Goal: Information Seeking & Learning: Learn about a topic

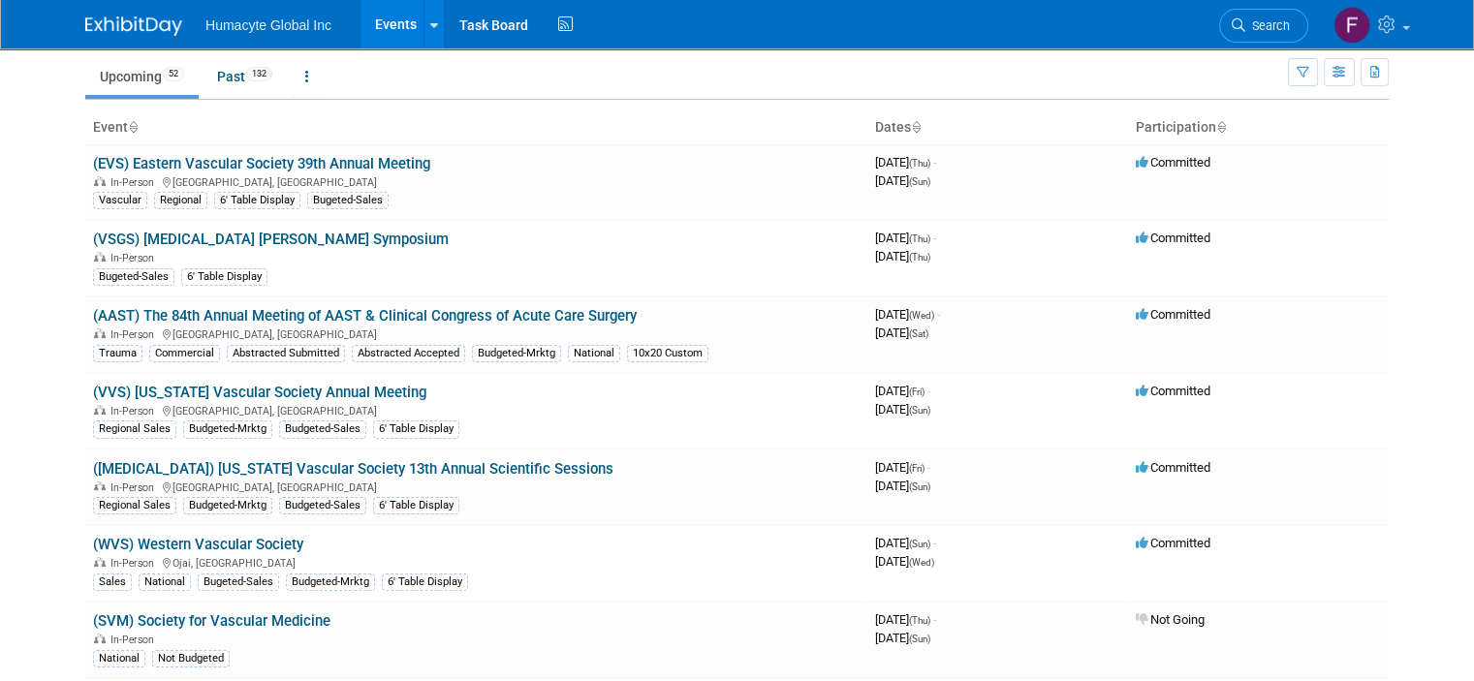
scroll to position [65, 0]
click at [539, 312] on link "(AAST) The 84th Annual Meeting of AAST & Clinical Congress of Acute Care Surgery" at bounding box center [365, 316] width 544 height 17
click at [383, 465] on link "([MEDICAL_DATA]) [US_STATE] Vascular Society 13th Annual Scientific Sessions" at bounding box center [353, 469] width 521 height 17
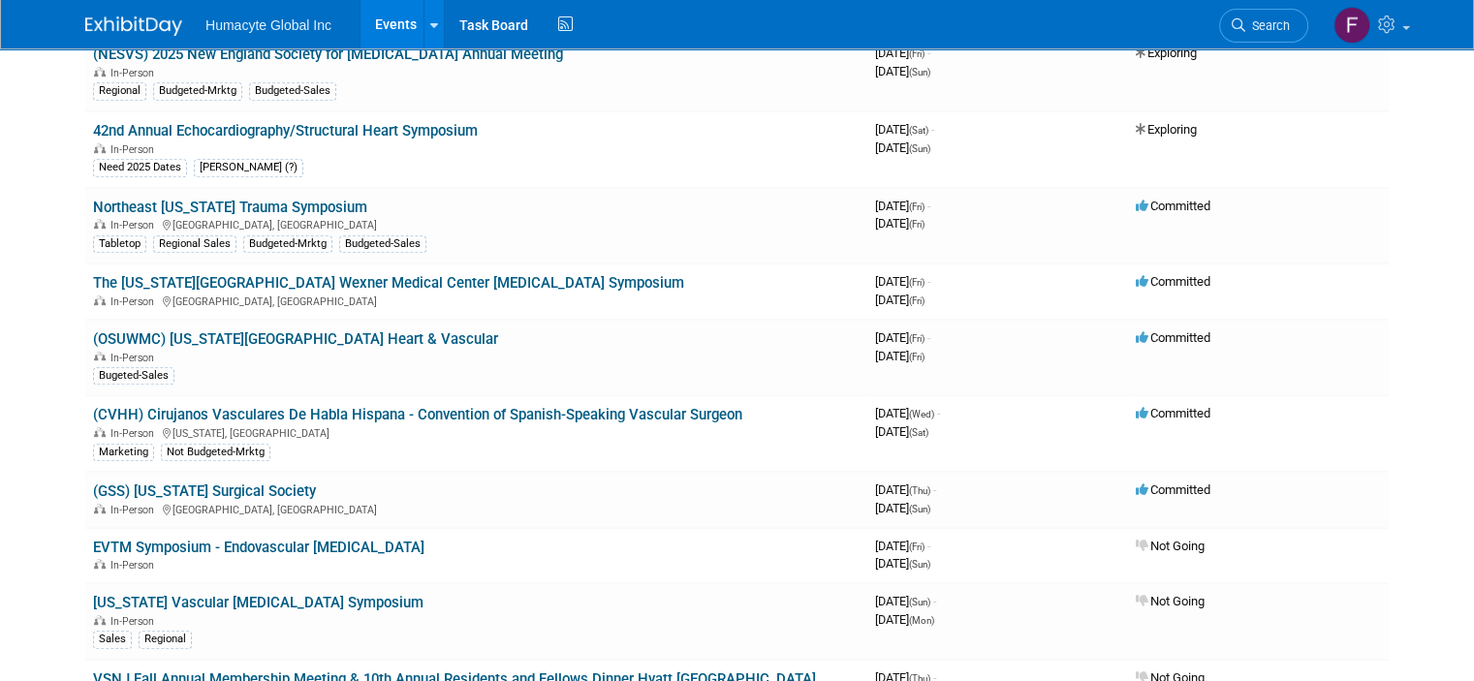
scroll to position [946, 0]
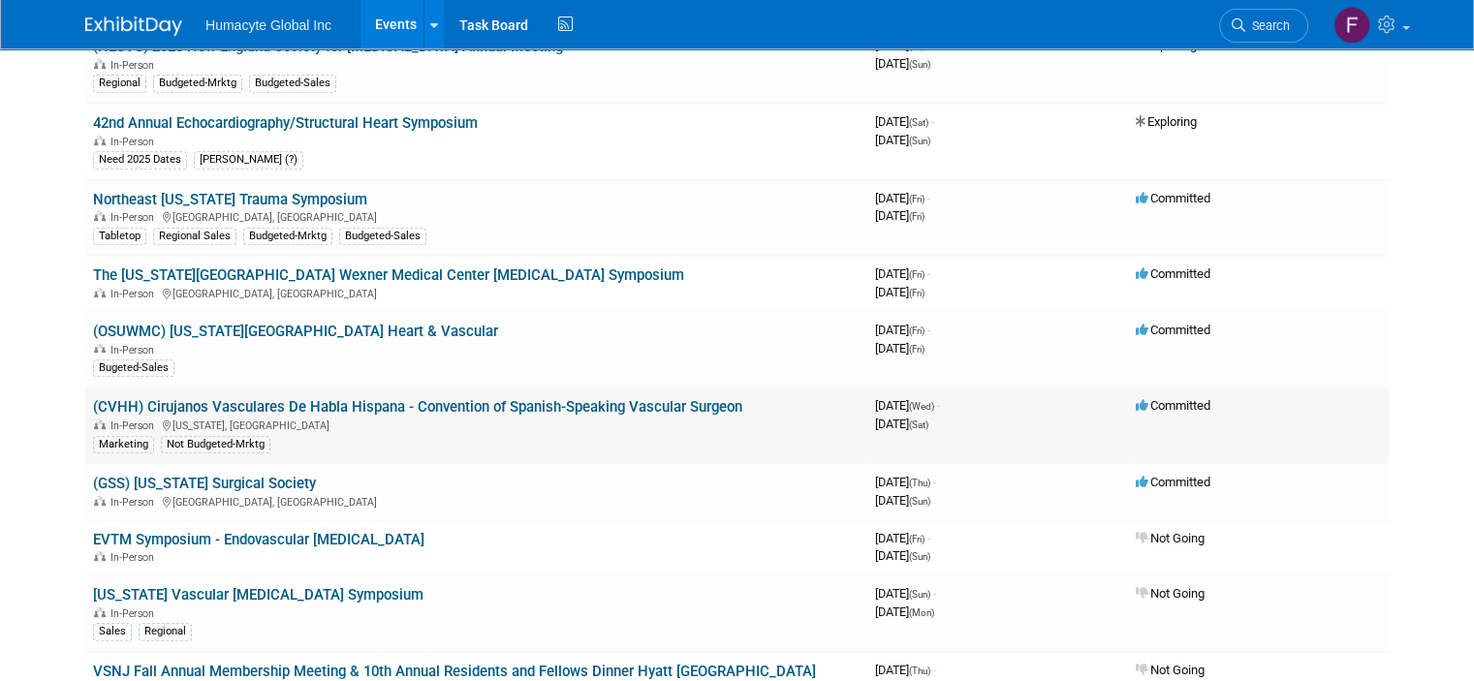
click at [345, 398] on link "(CVHH) Cirujanos Vasculares De Habla Hispana - Convention of Spanish-Speaking V…" at bounding box center [417, 406] width 649 height 17
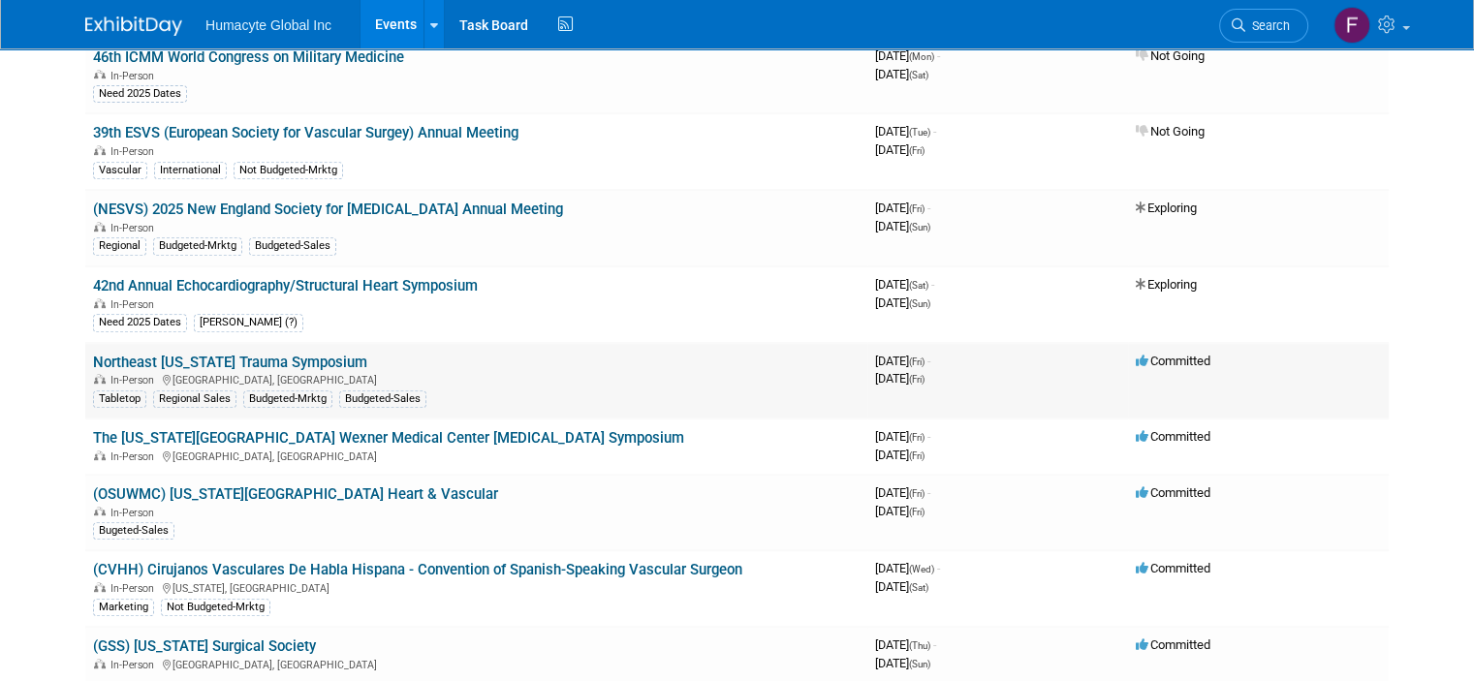
scroll to position [782, 0]
click at [276, 355] on link "Northeast [US_STATE] Trauma Symposium" at bounding box center [230, 363] width 274 height 17
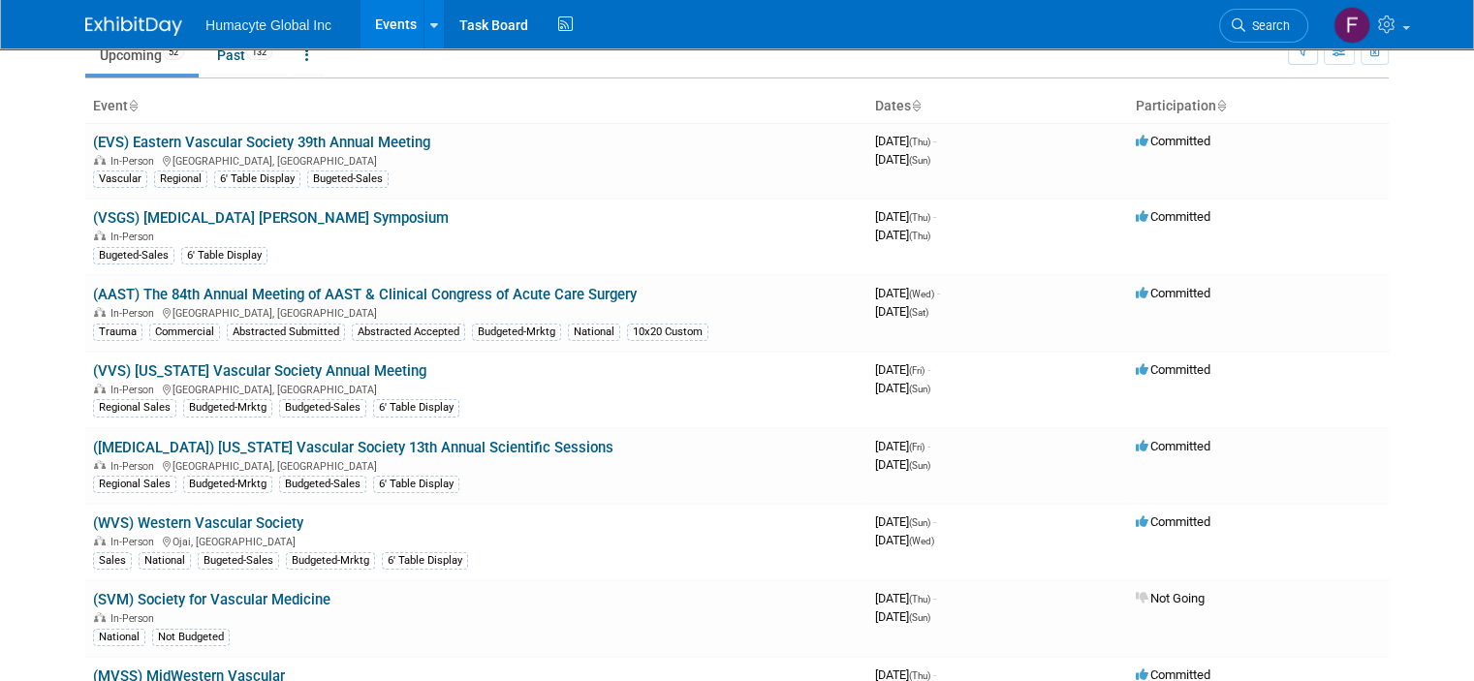
scroll to position [85, 0]
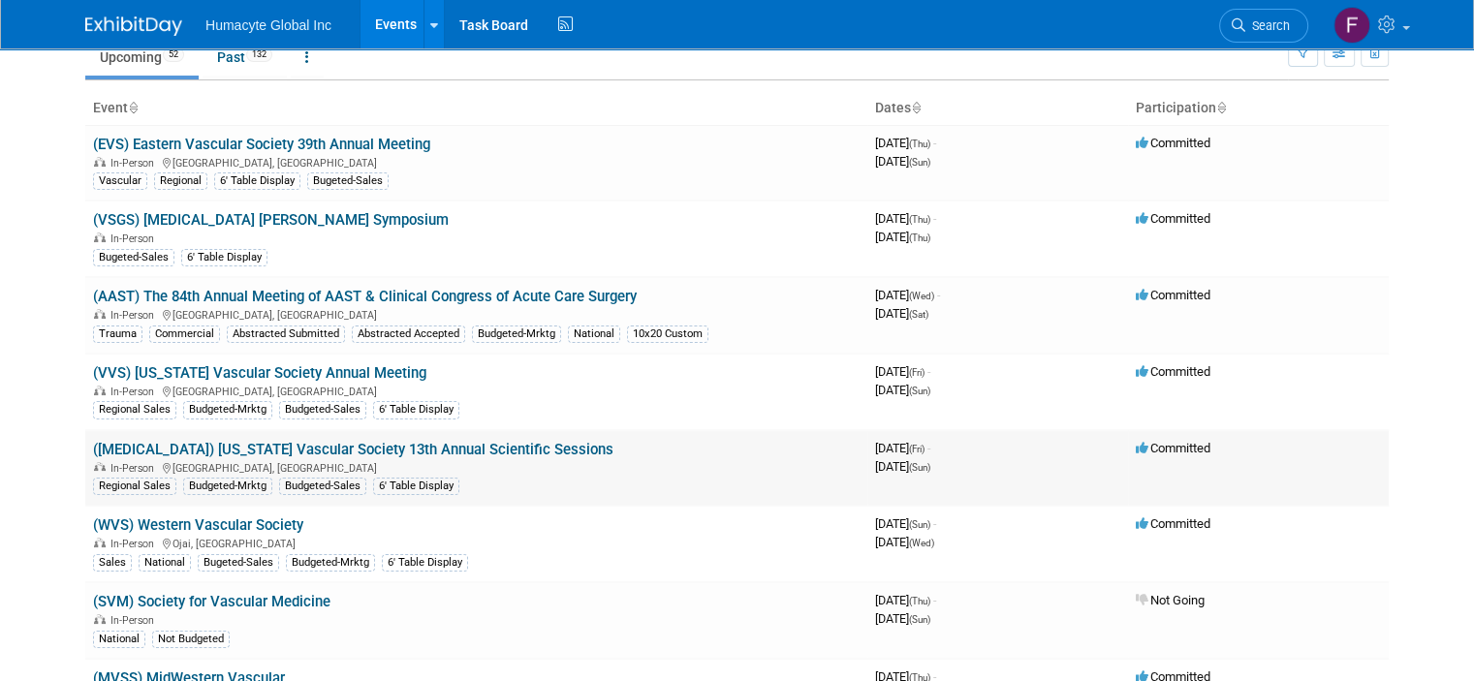
click at [364, 445] on link "([MEDICAL_DATA]) [US_STATE] Vascular Society 13th Annual Scientific Sessions" at bounding box center [353, 449] width 521 height 17
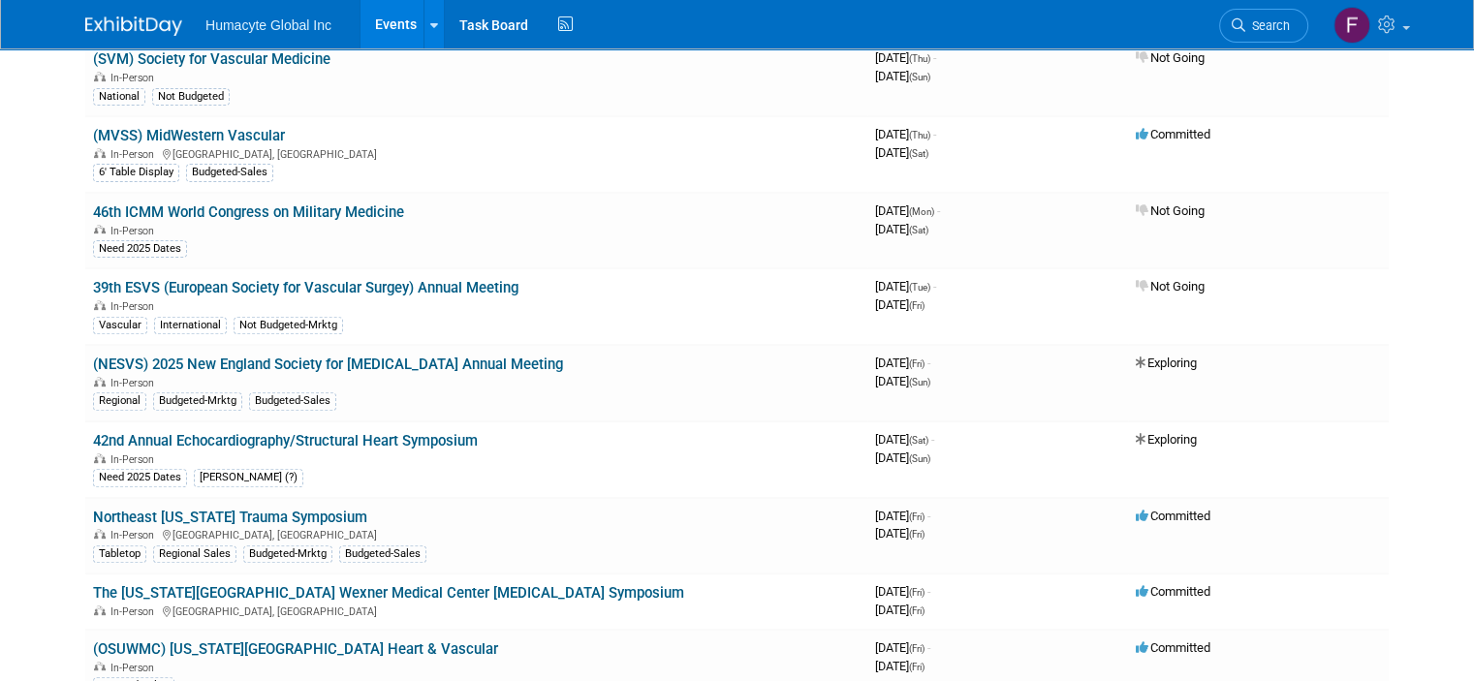
scroll to position [630, 0]
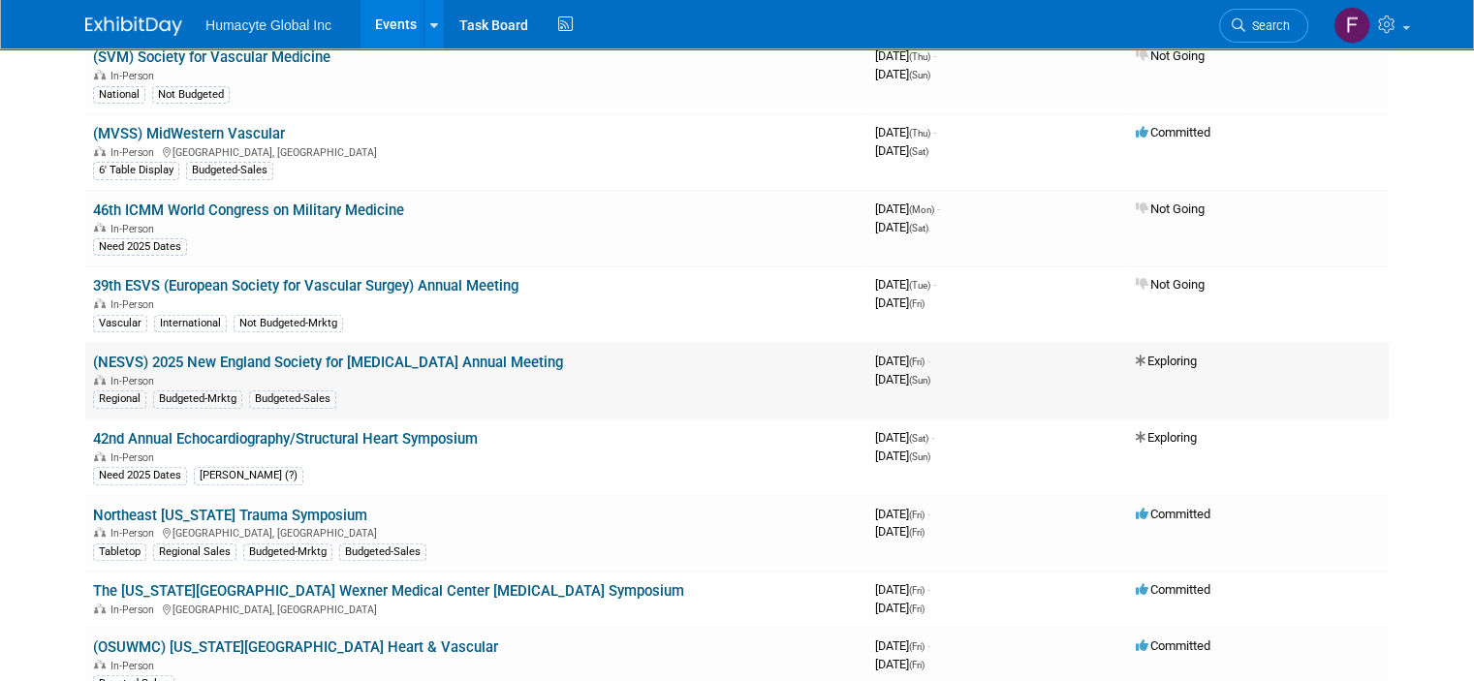
click at [359, 354] on link "(NESVS) 2025 New England Society for [MEDICAL_DATA] Annual Meeting" at bounding box center [328, 362] width 470 height 17
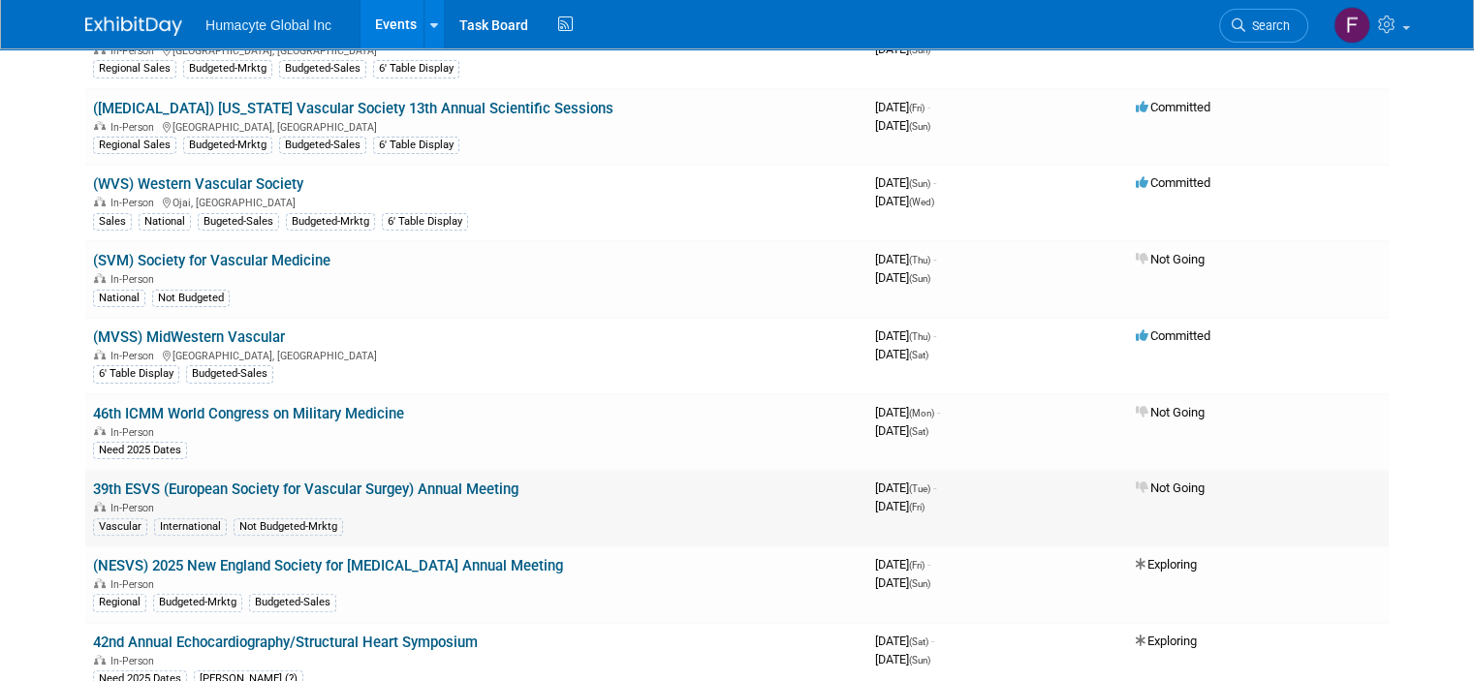
scroll to position [402, 0]
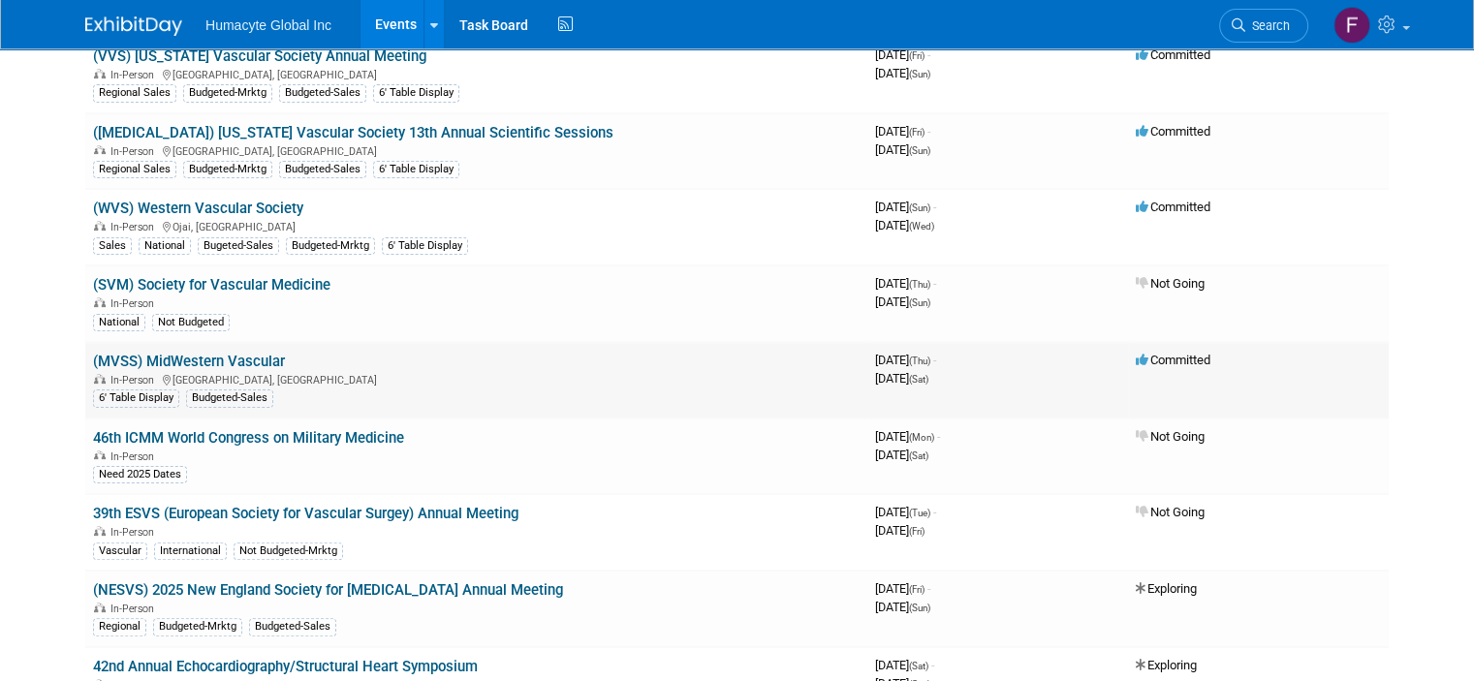
click at [237, 353] on link "(MVSS) MidWestern Vascular" at bounding box center [189, 361] width 192 height 17
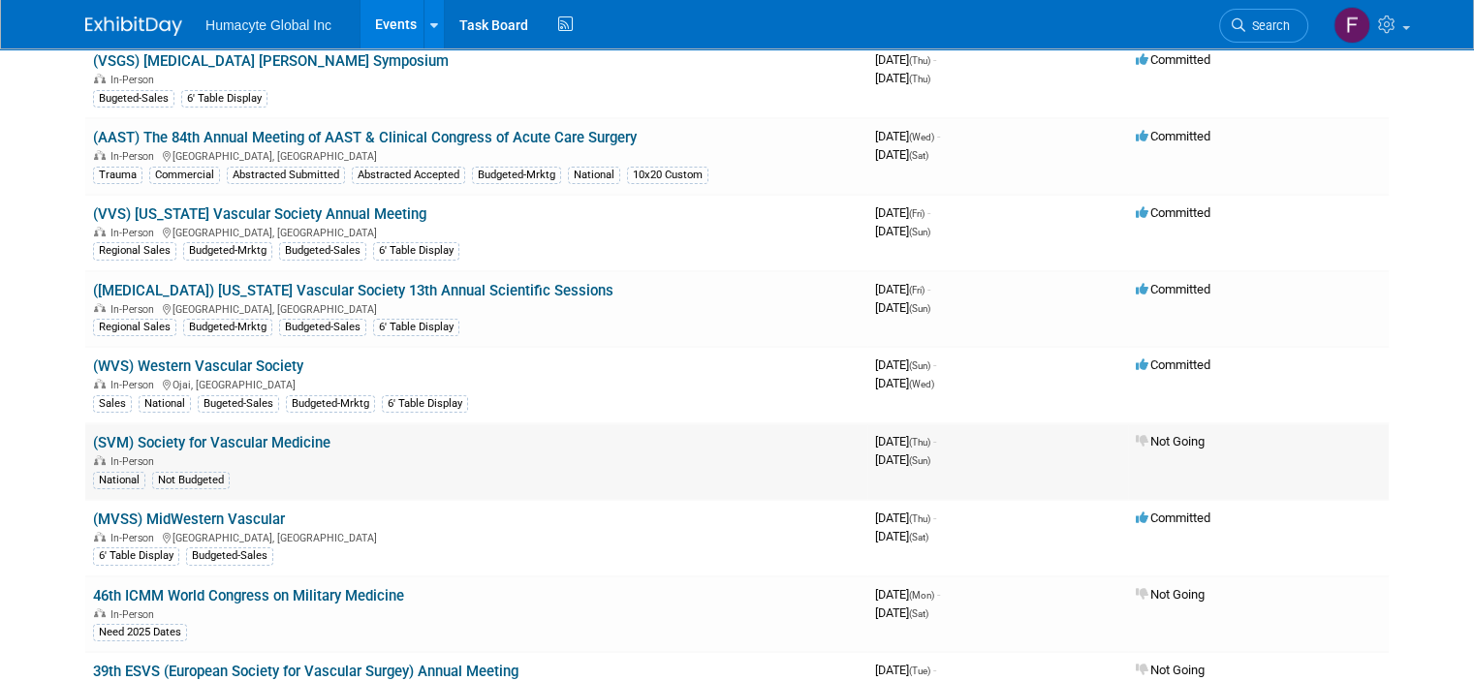
scroll to position [220, 0]
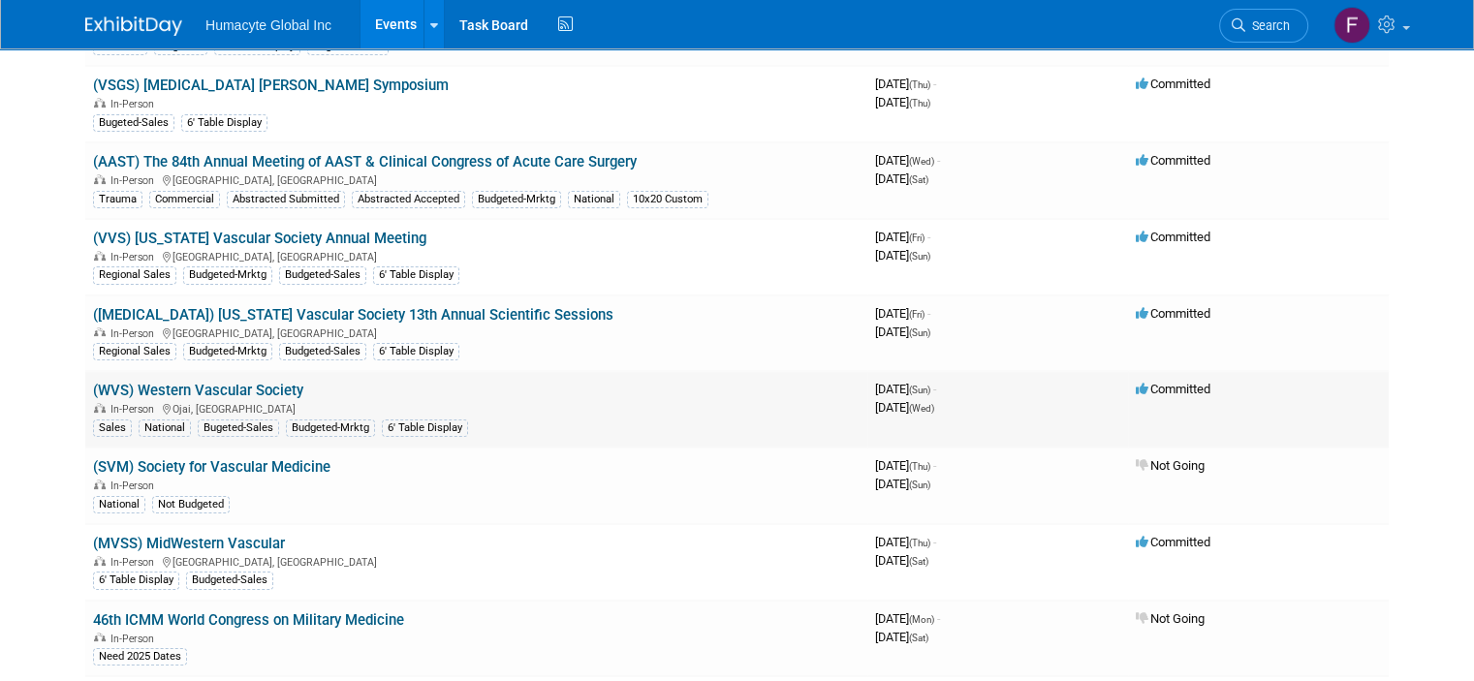
click at [161, 385] on link "(WVS) Western Vascular Society" at bounding box center [198, 390] width 210 height 17
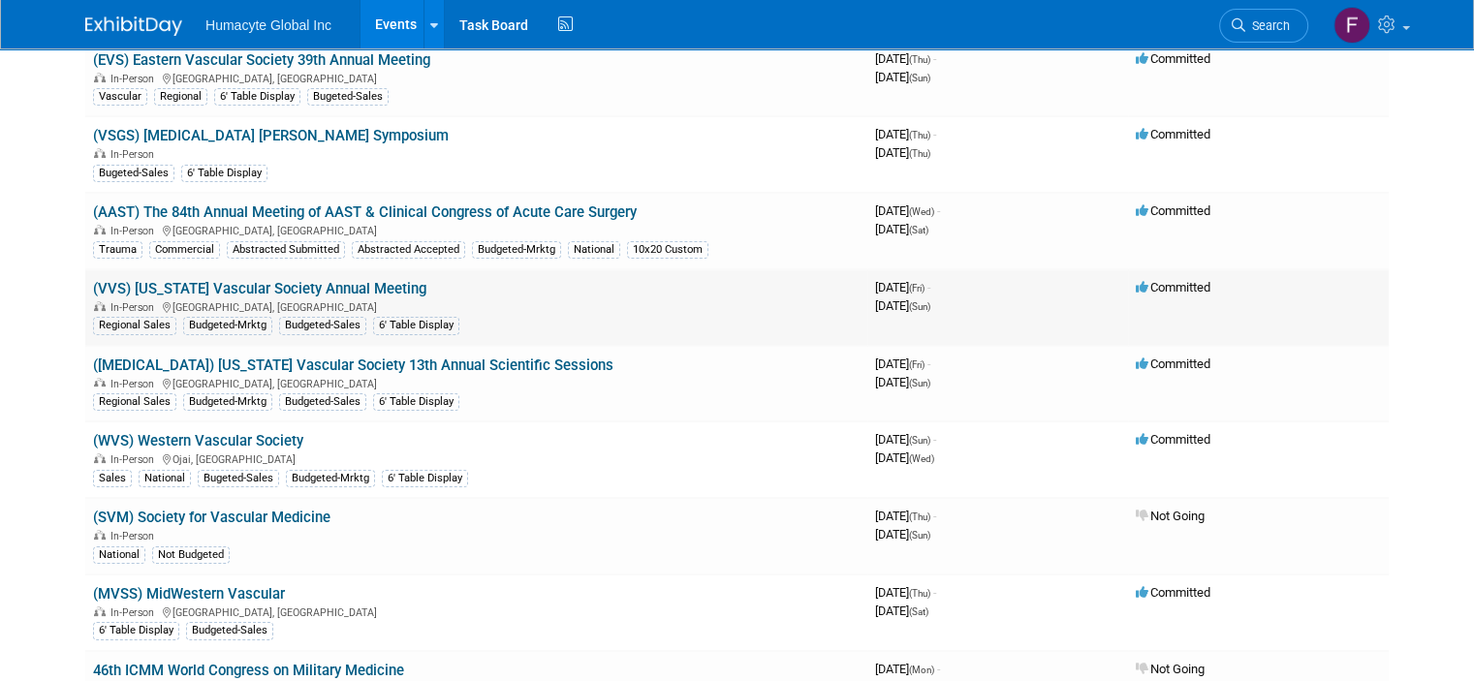
scroll to position [177, 0]
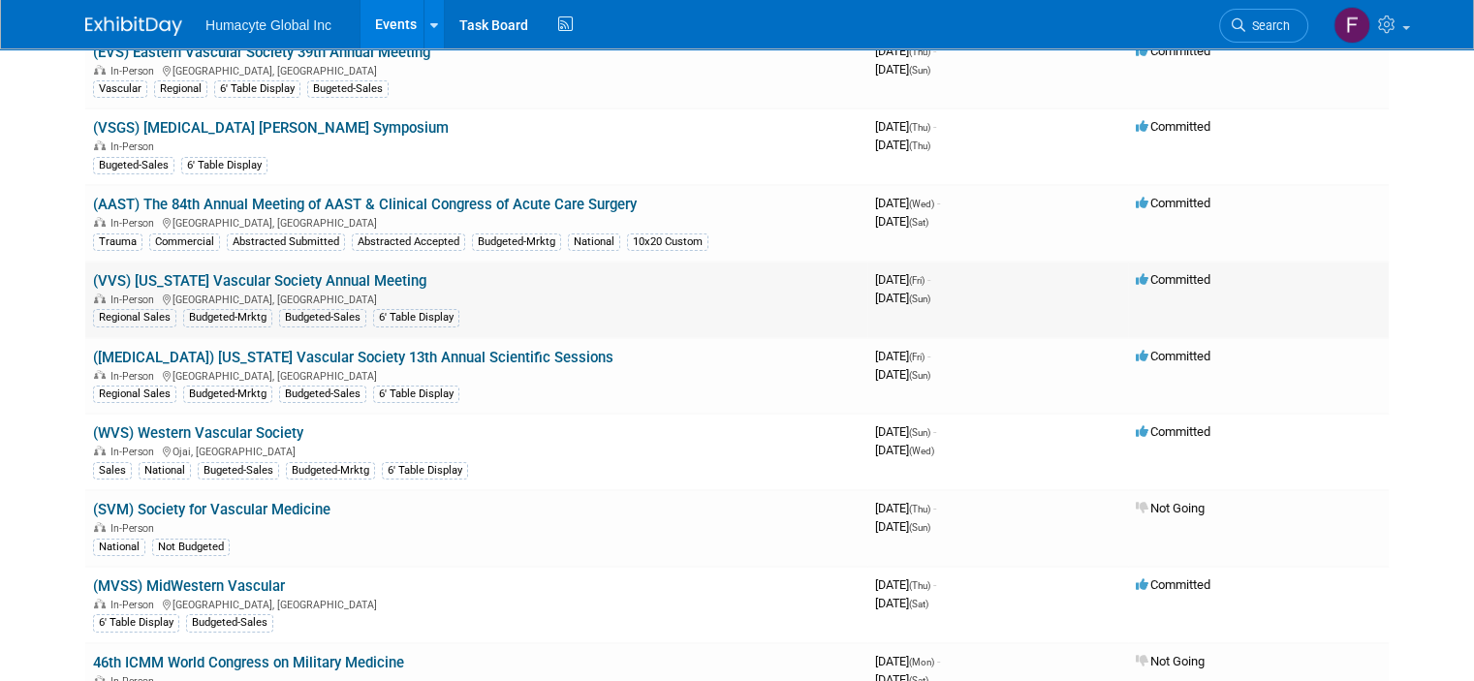
click at [269, 277] on link "(VVS) Virginia Vascular Society Annual Meeting" at bounding box center [259, 280] width 333 height 17
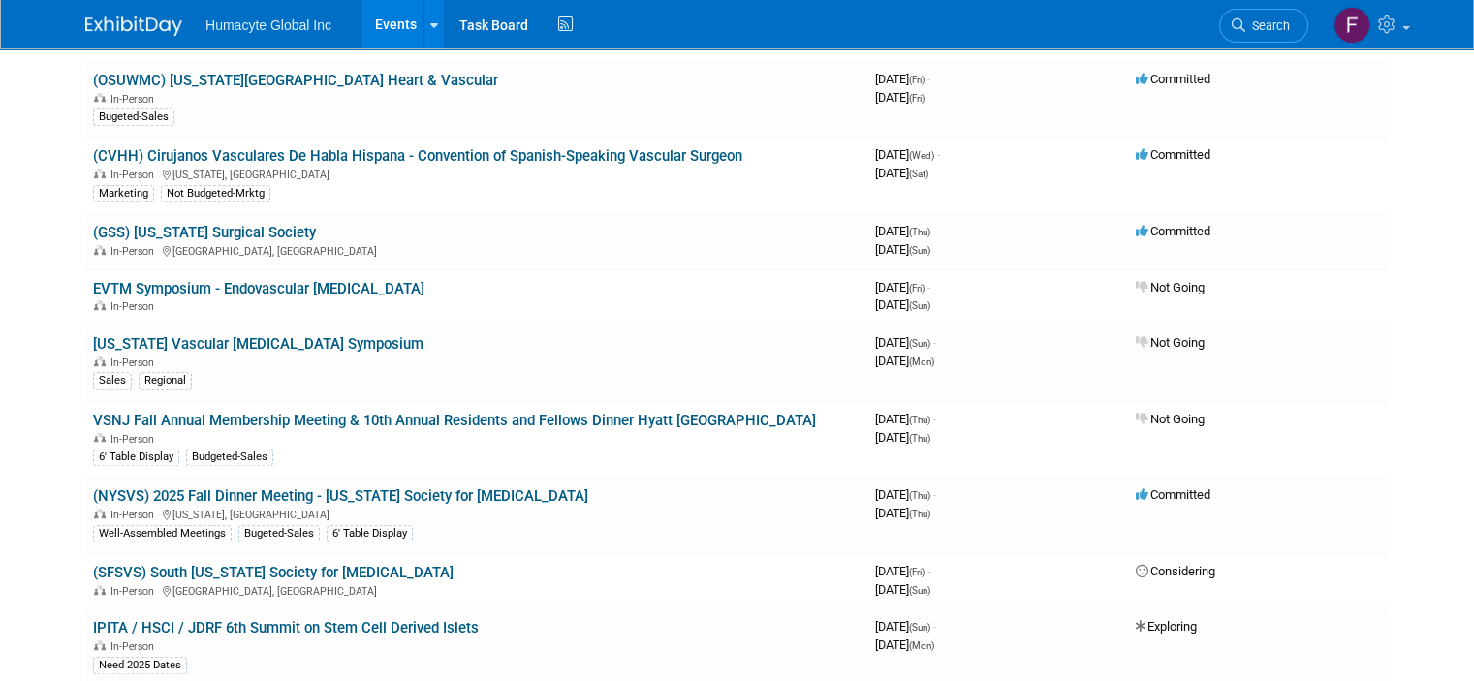
scroll to position [1213, 0]
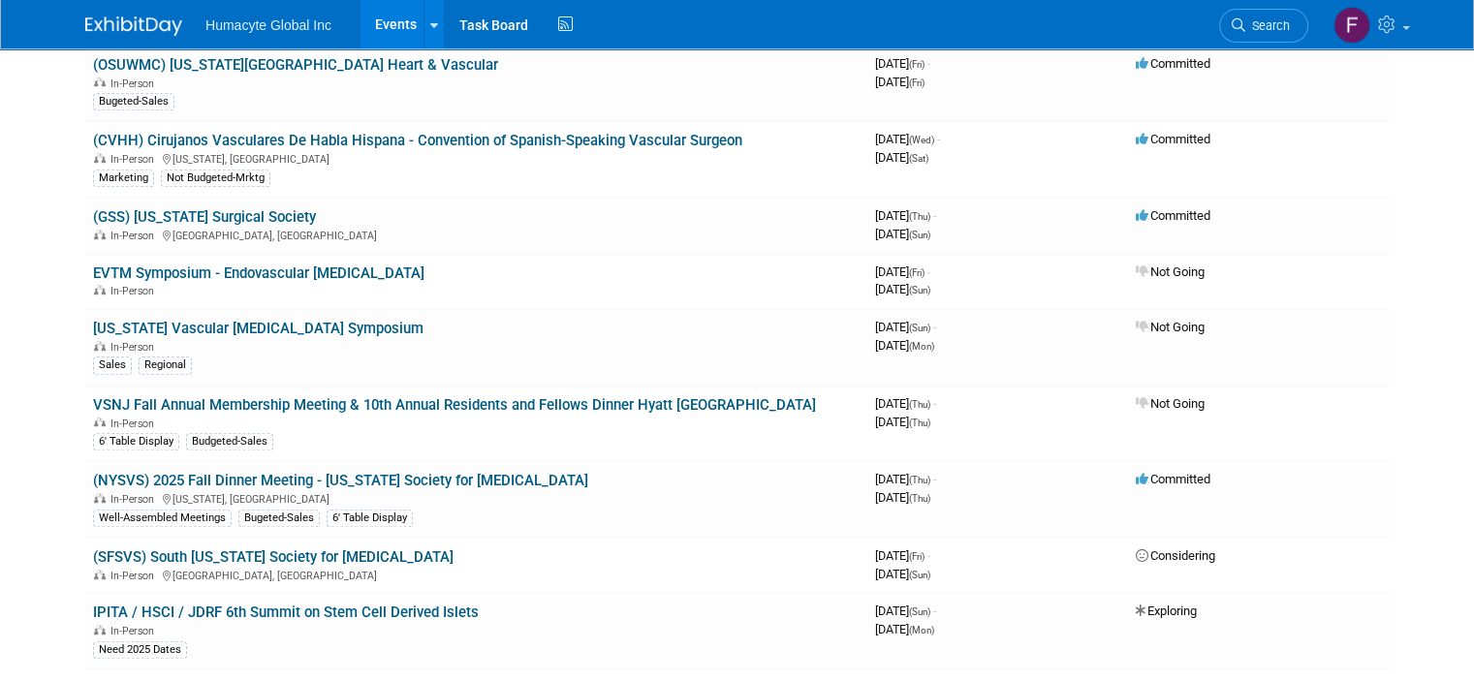
click at [214, 208] on link "(GSS) Georgia Surgical Society" at bounding box center [204, 216] width 223 height 17
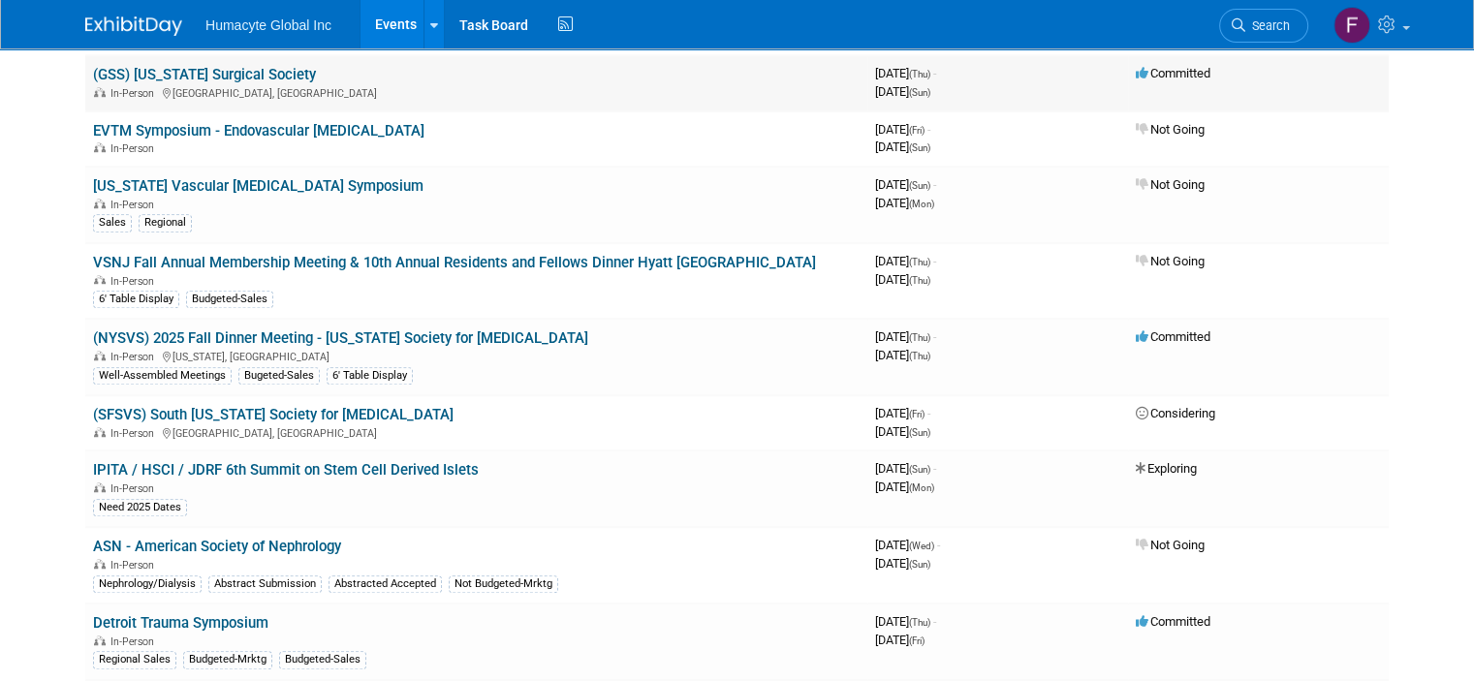
scroll to position [1367, 0]
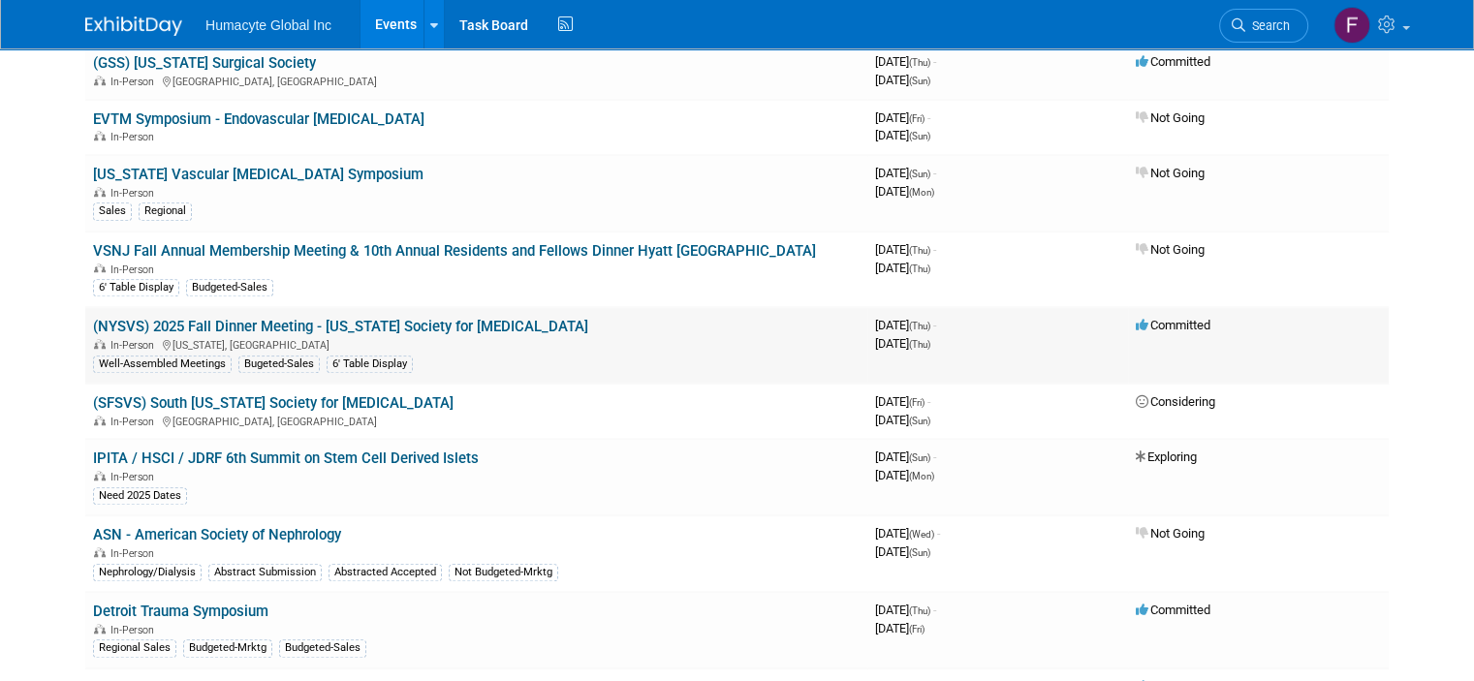
click at [361, 318] on link "(NYSVS) 2025 Fall Dinner Meeting - New York Society for Vascular Surgery" at bounding box center [340, 326] width 495 height 17
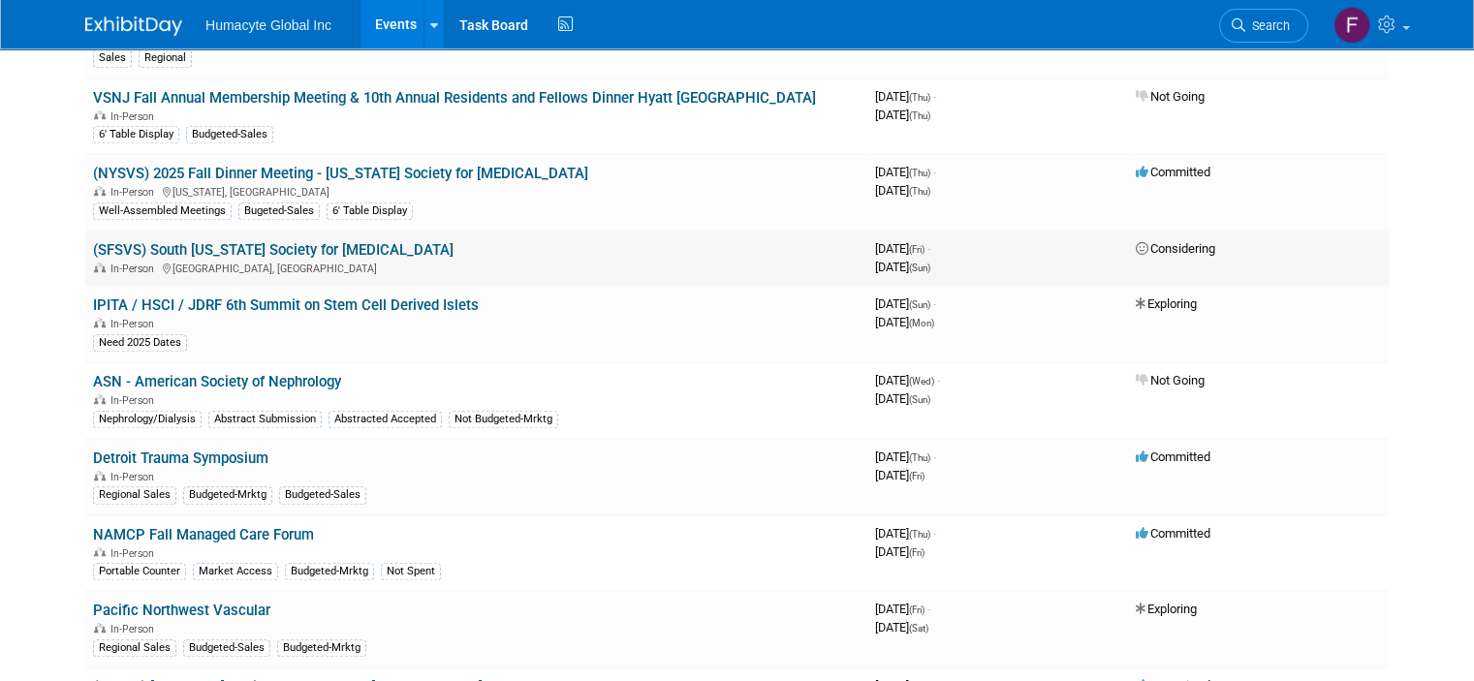
scroll to position [1520, 0]
click at [163, 450] on link "Detroit Trauma Symposium" at bounding box center [180, 458] width 175 height 17
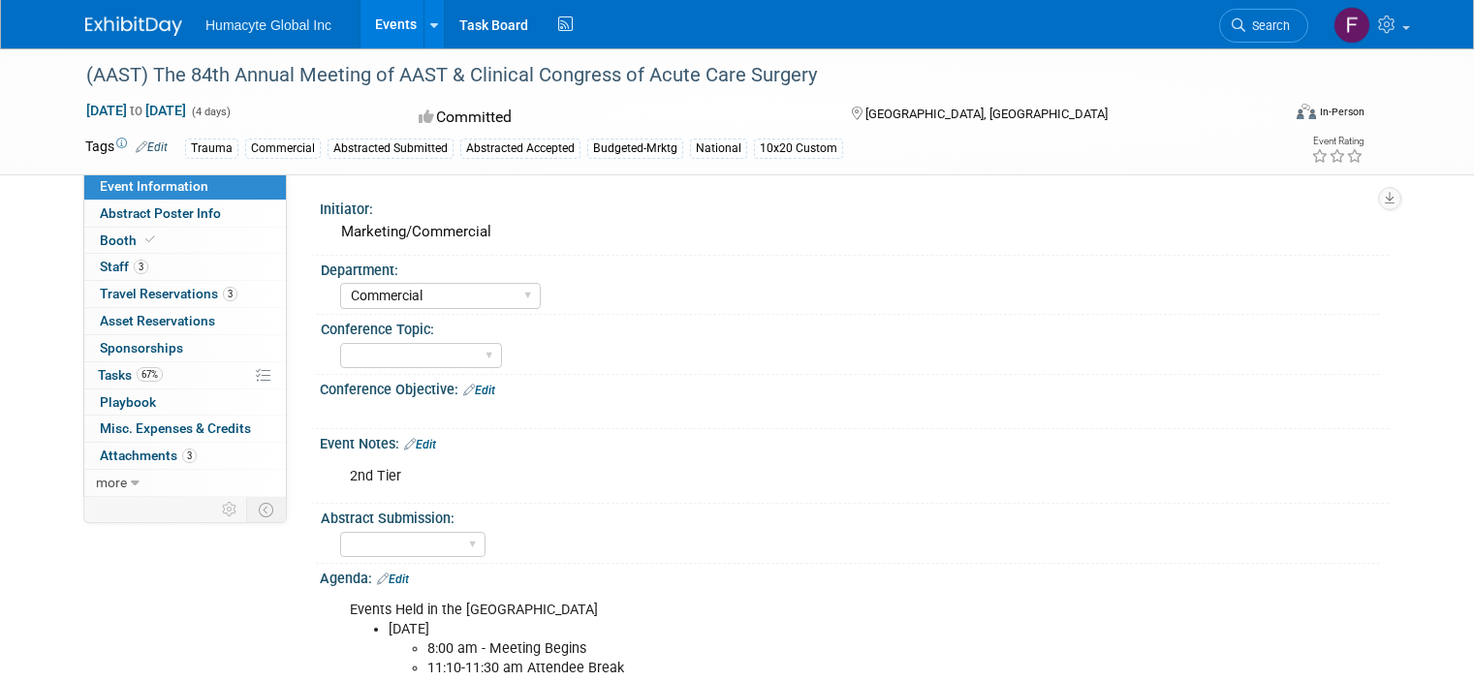
select select "Commercial"
select select "Northeast"
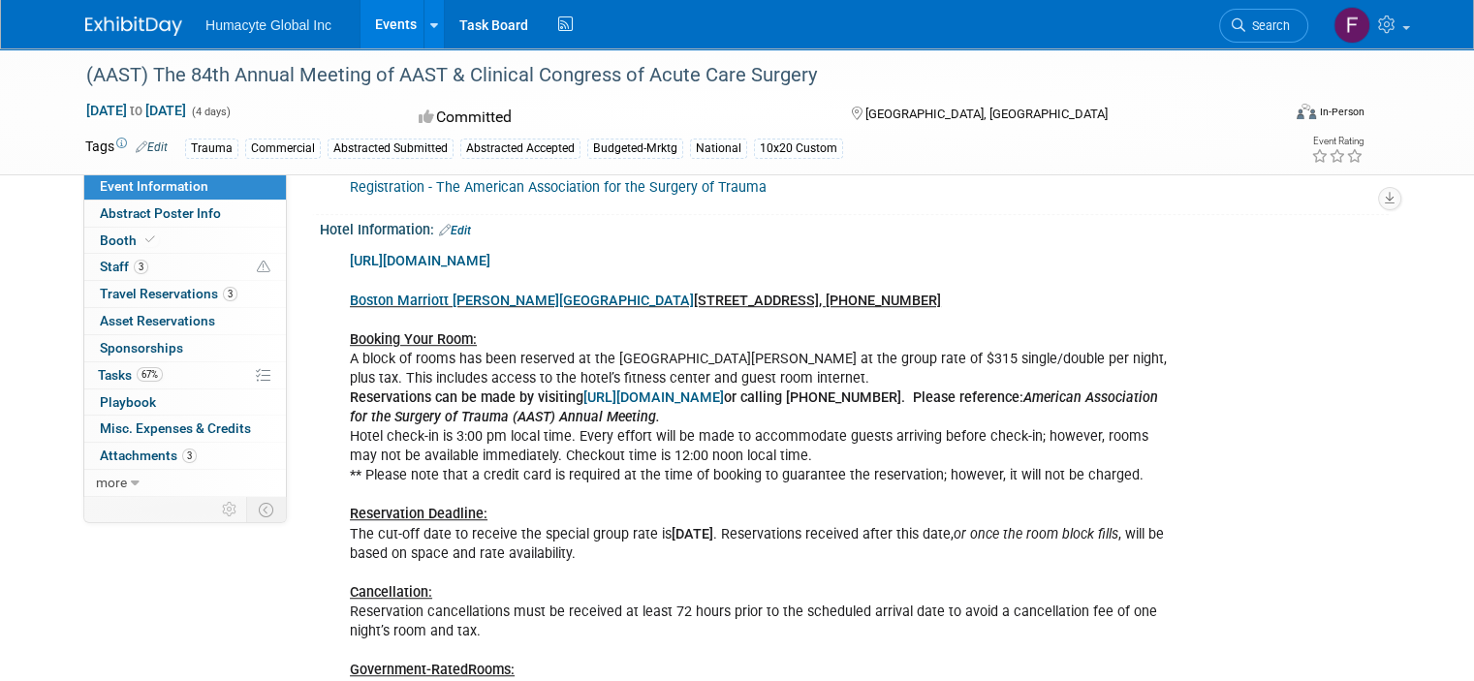
scroll to position [1153, 0]
click at [160, 298] on span "Travel Reservations 3" at bounding box center [169, 294] width 138 height 16
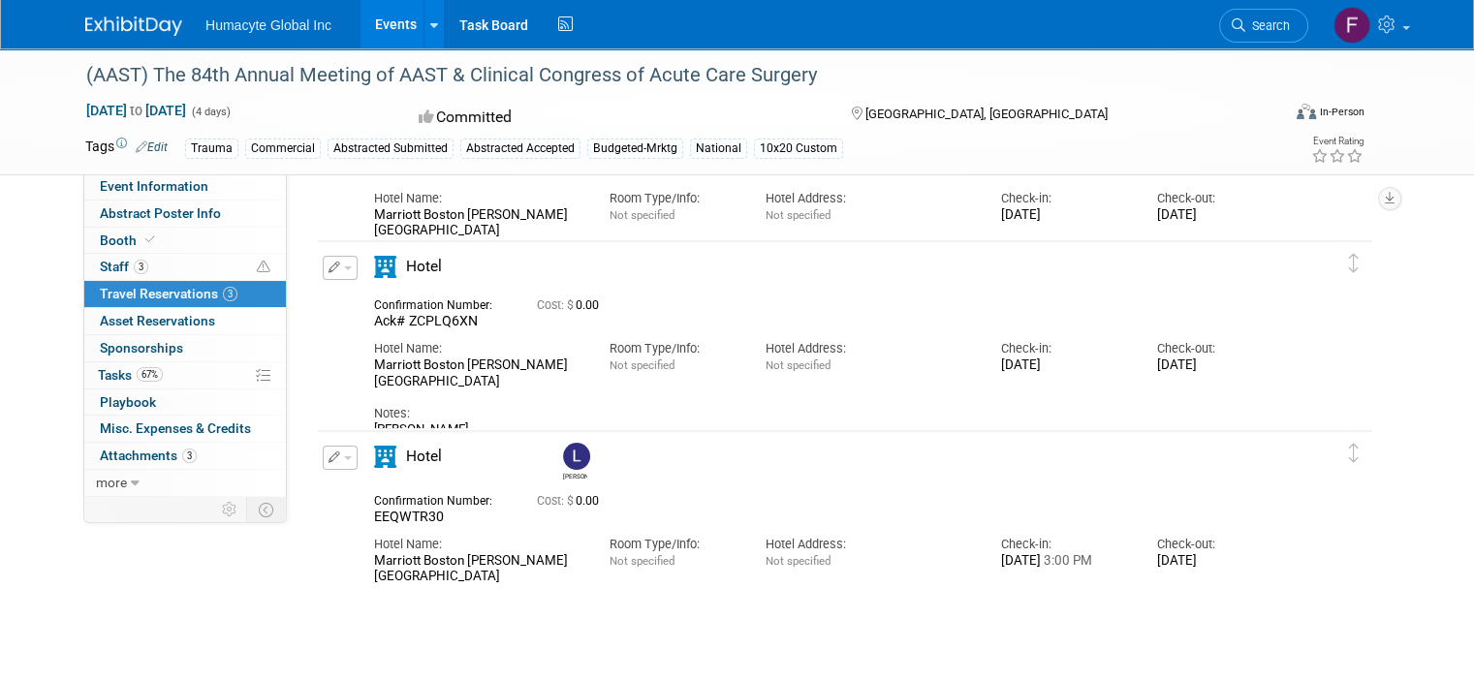
scroll to position [169, 0]
click at [100, 269] on span "Staff 3" at bounding box center [124, 267] width 48 height 16
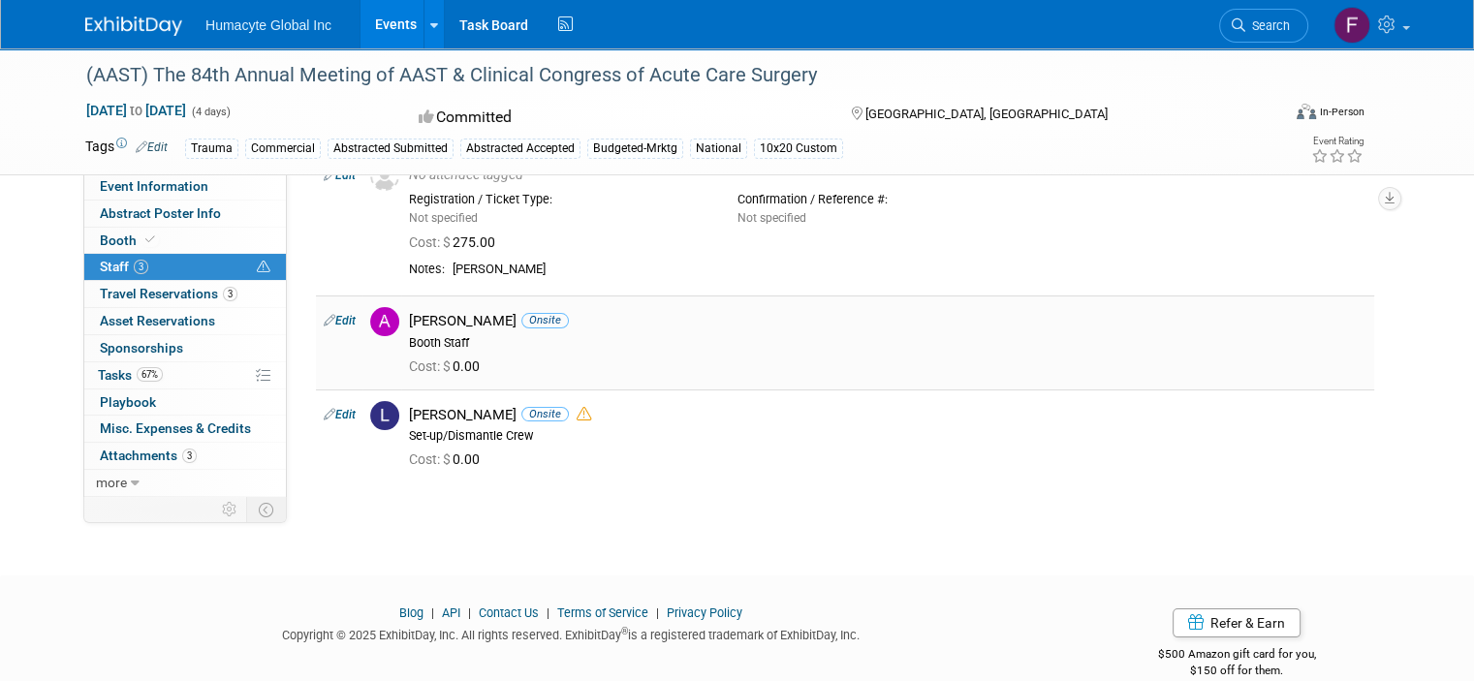
scroll to position [0, 0]
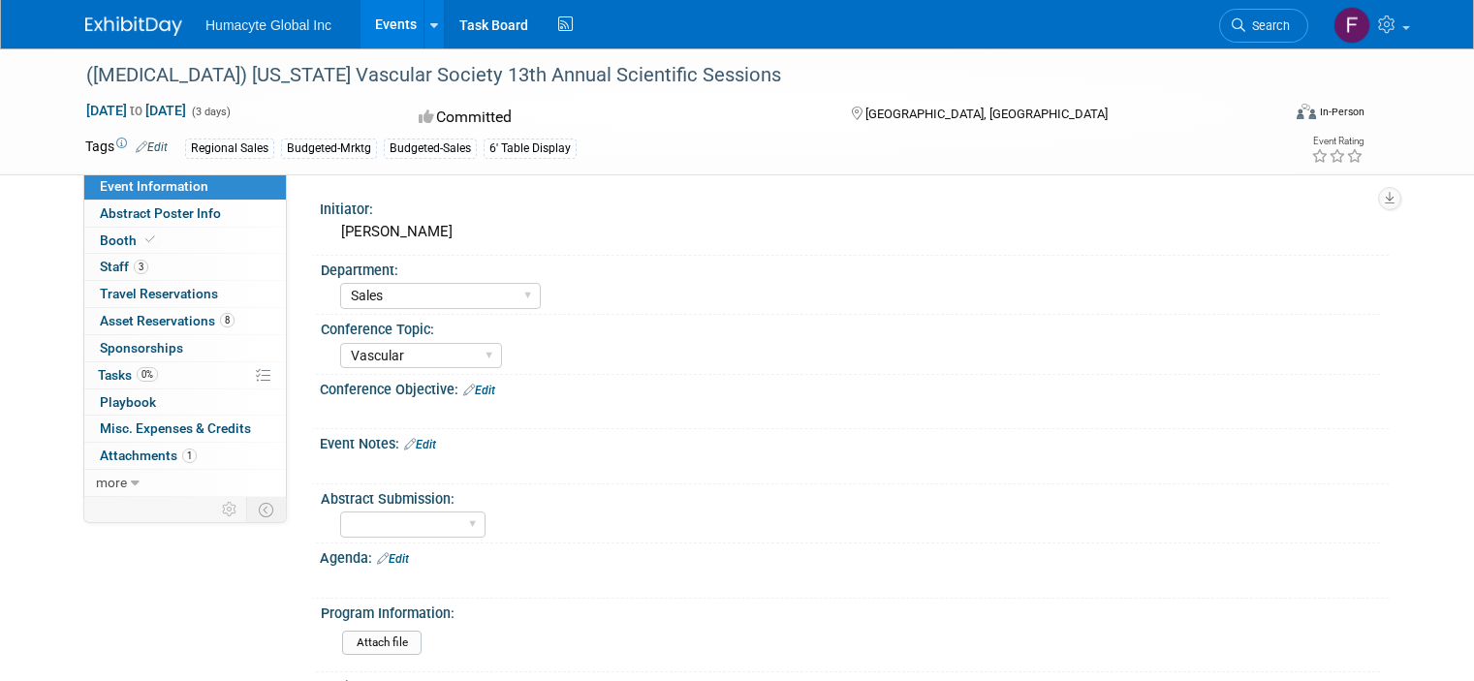
select select "Sales"
select select "Vascular"
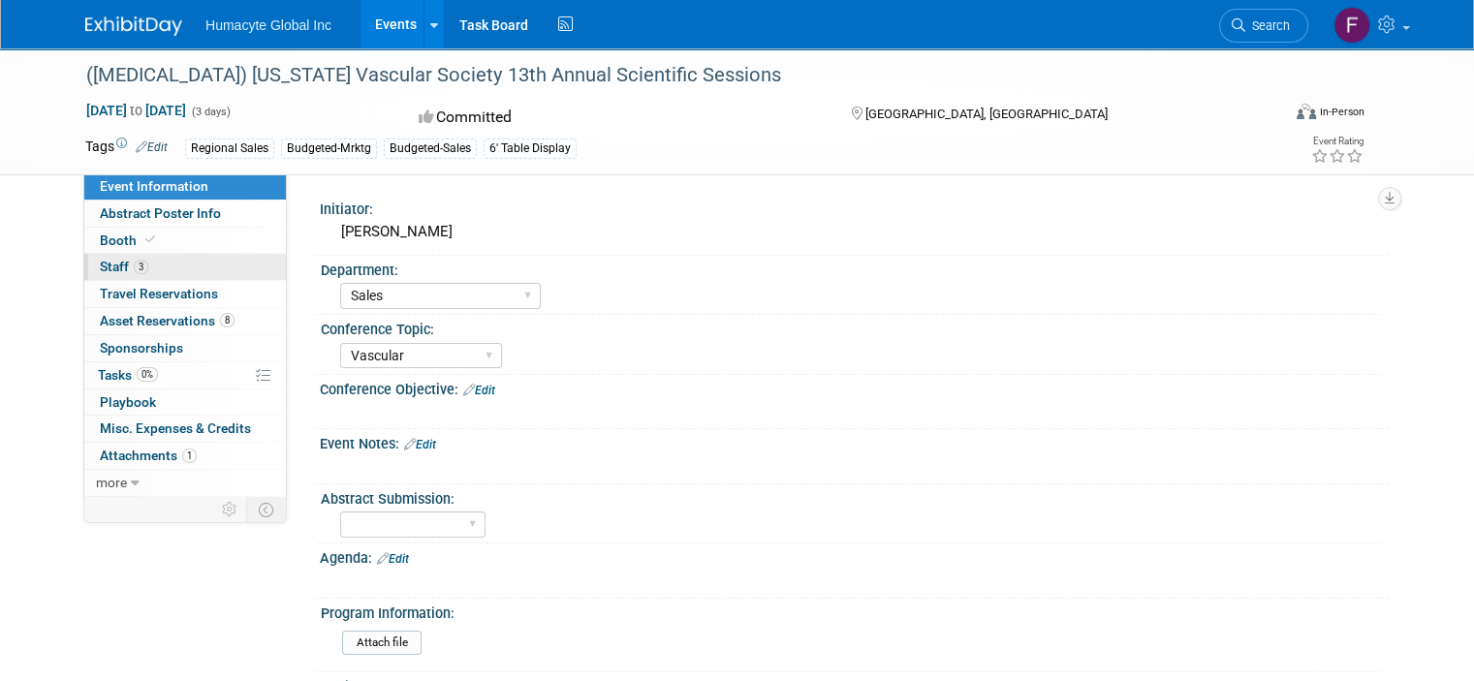
click at [100, 270] on span "Staff 3" at bounding box center [124, 267] width 48 height 16
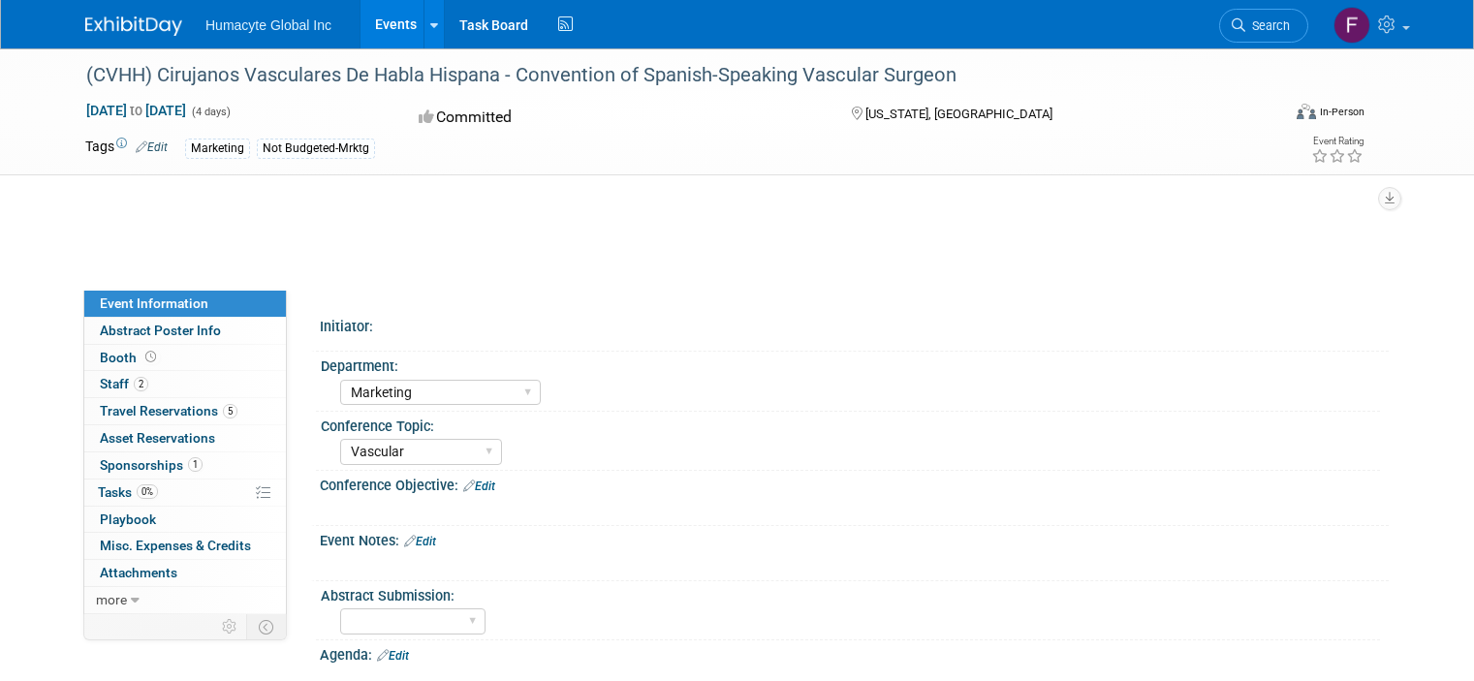
select select "Marketing"
select select "Vascular"
select select "Northeast"
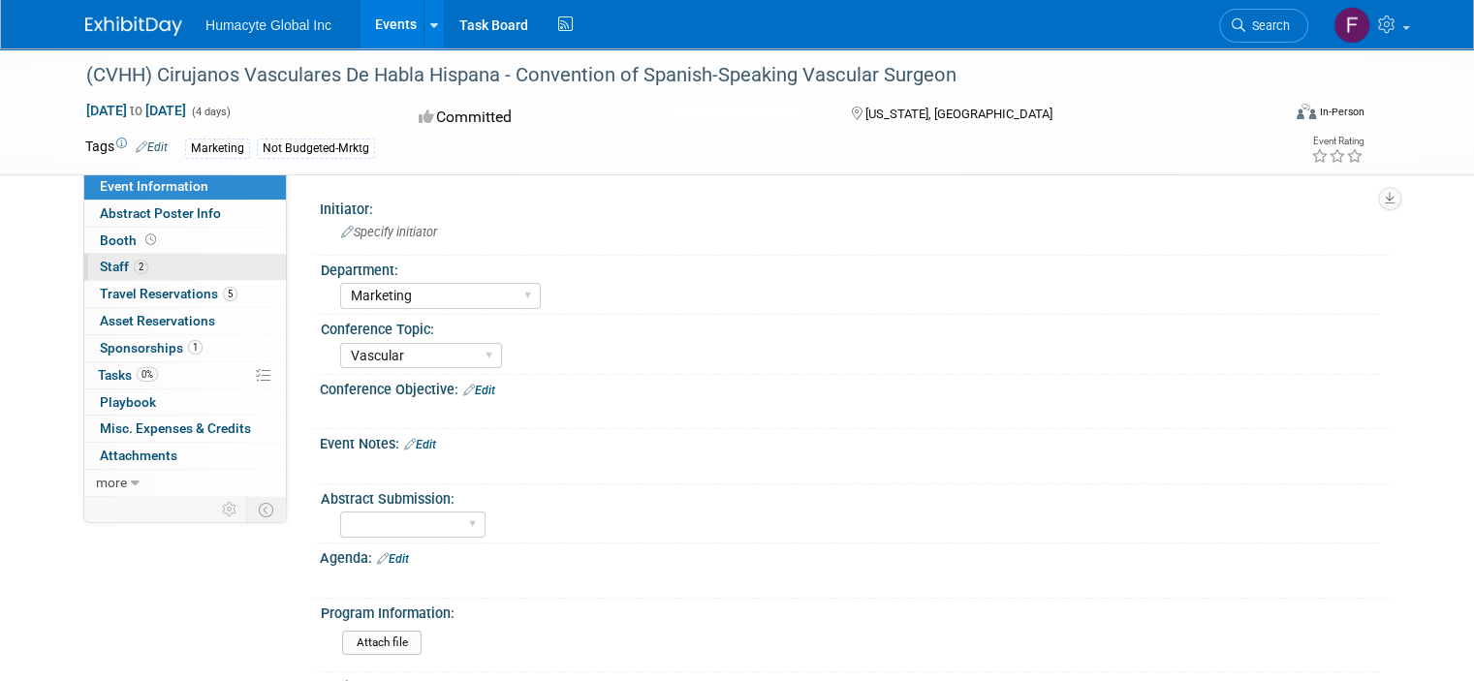
click at [100, 265] on span "Staff 2" at bounding box center [124, 267] width 48 height 16
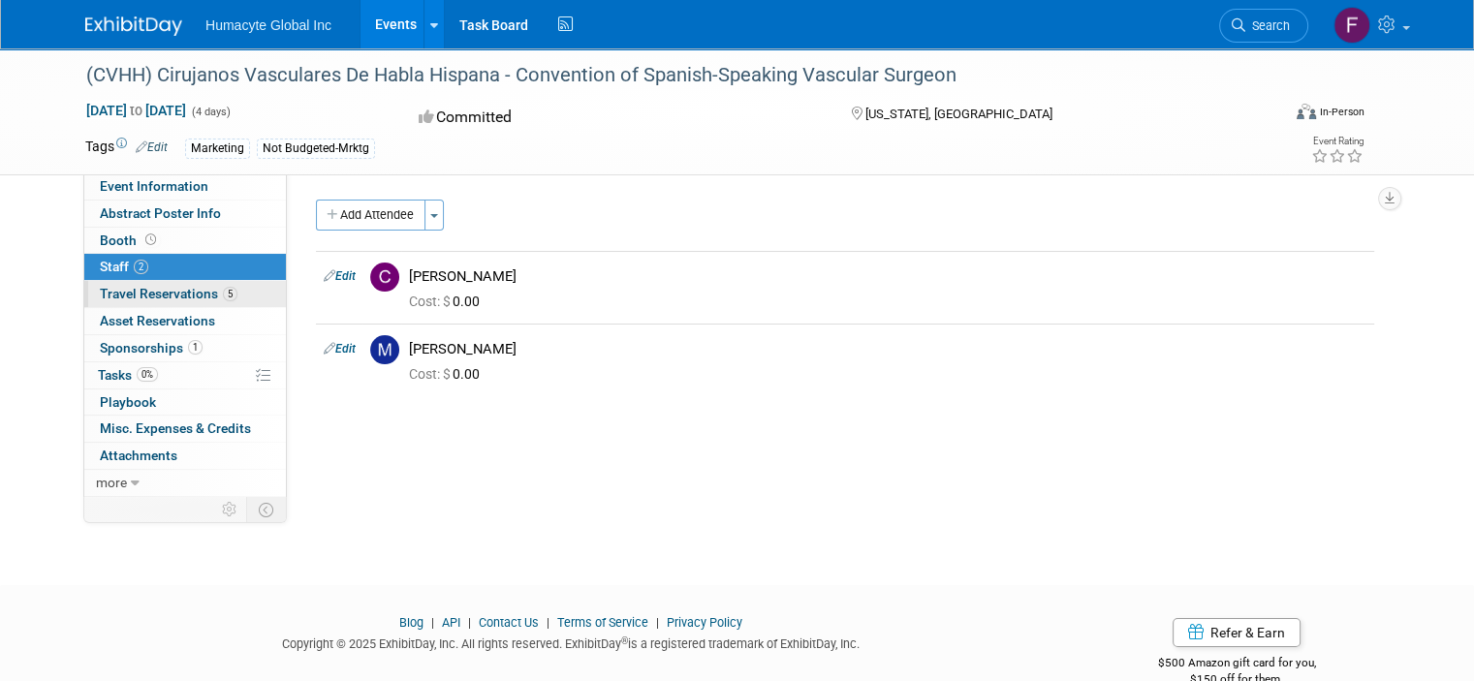
click at [115, 293] on span "Travel Reservations 5" at bounding box center [169, 294] width 138 height 16
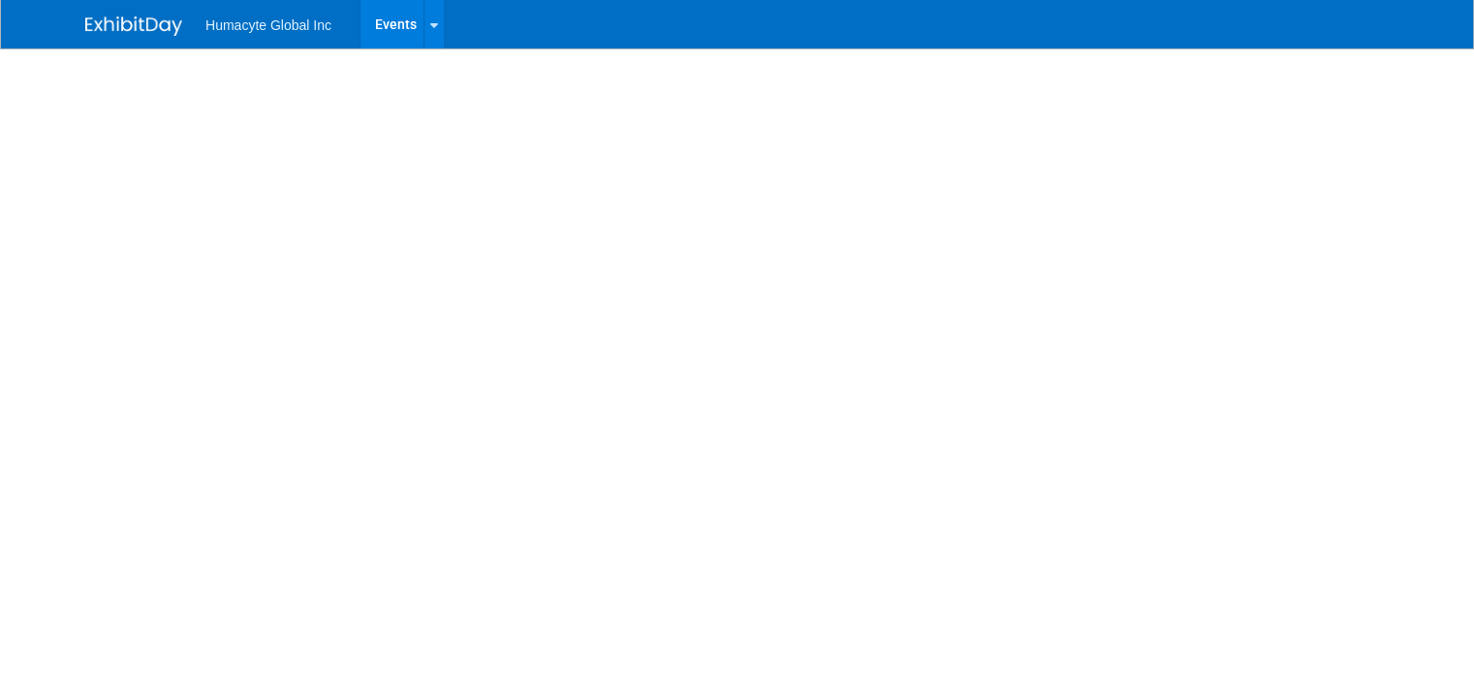
select select "Commercial"
select select "Trauma"
select select "No"
select select "Southeast"
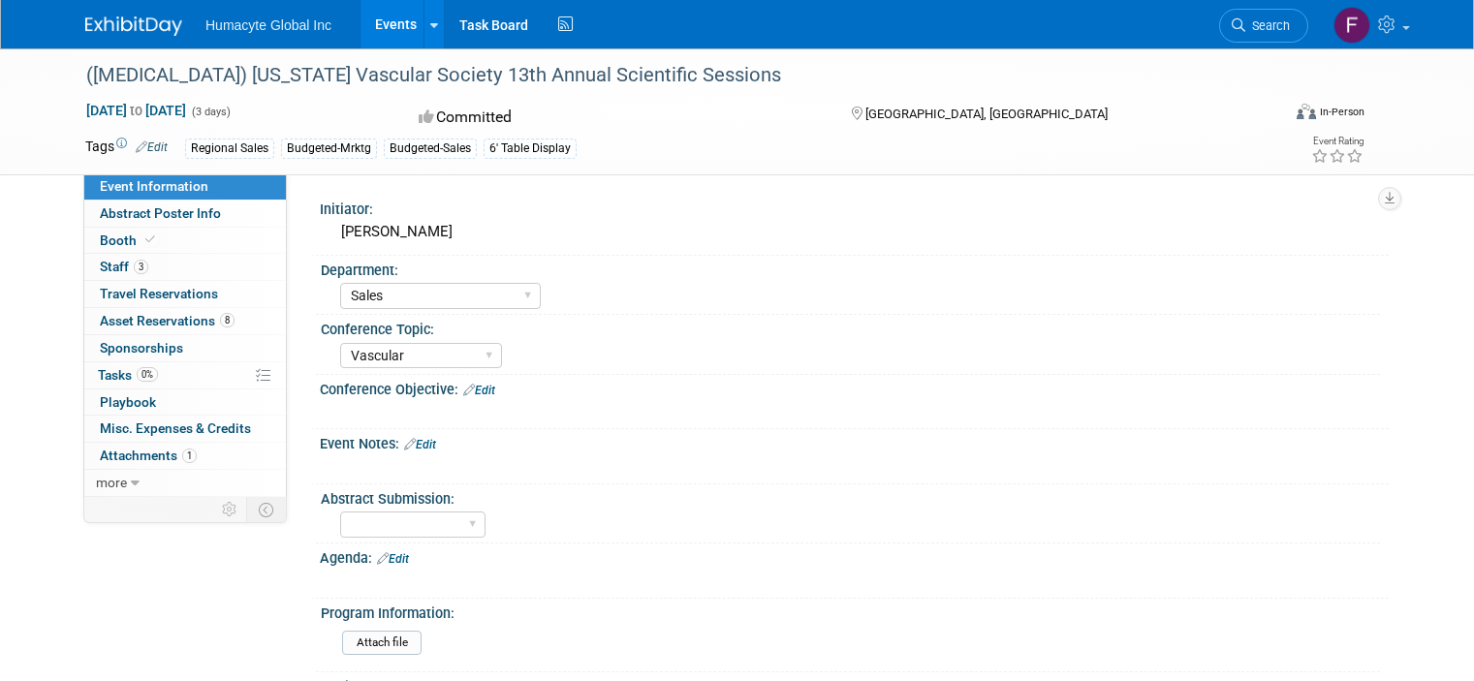
select select "Sales"
select select "Vascular"
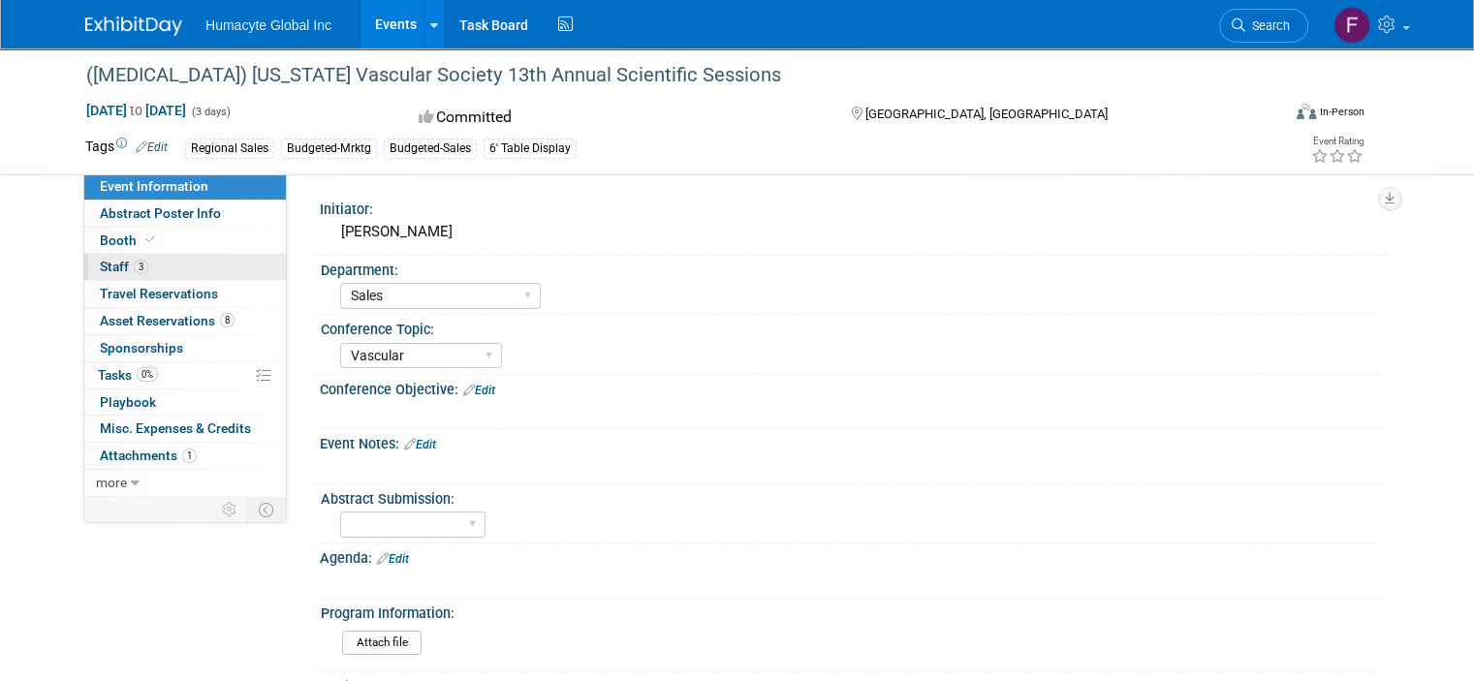
click at [100, 267] on span "Staff 3" at bounding box center [124, 267] width 48 height 16
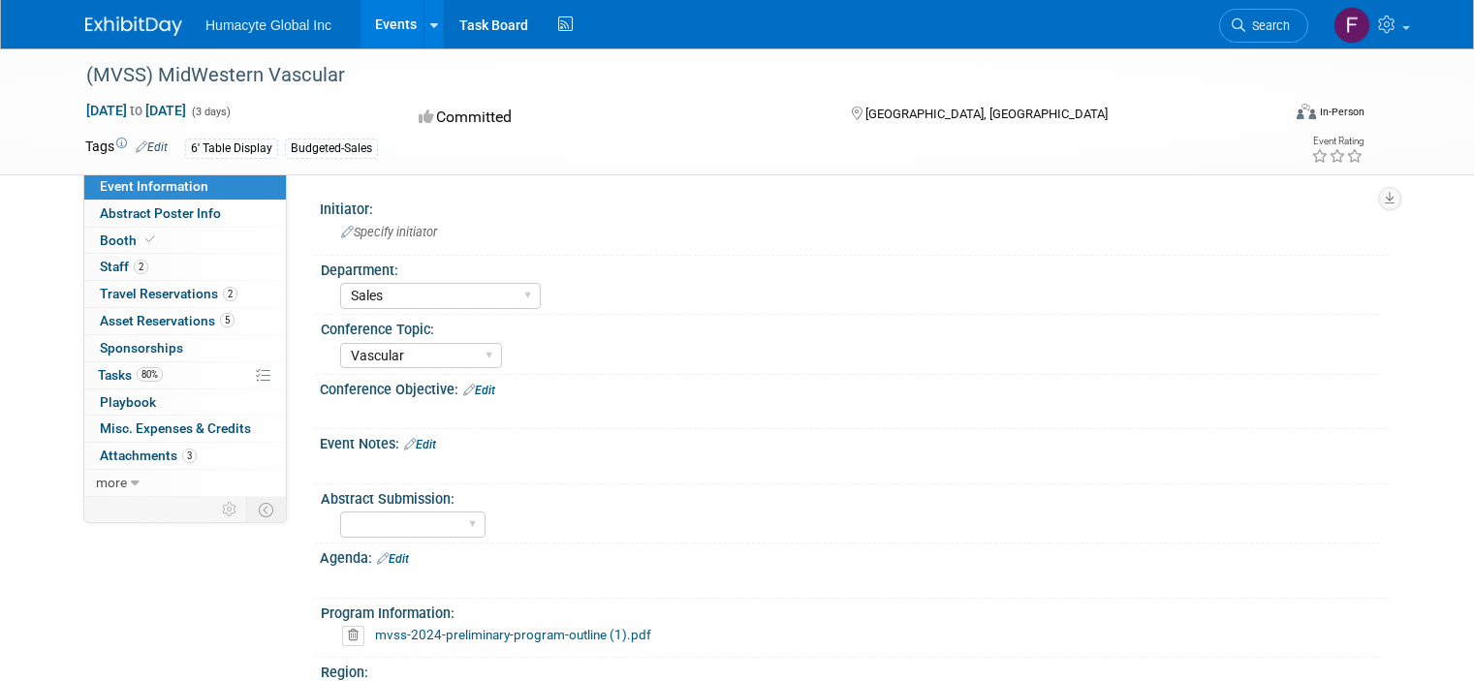
select select "Sales"
select select "Vascular"
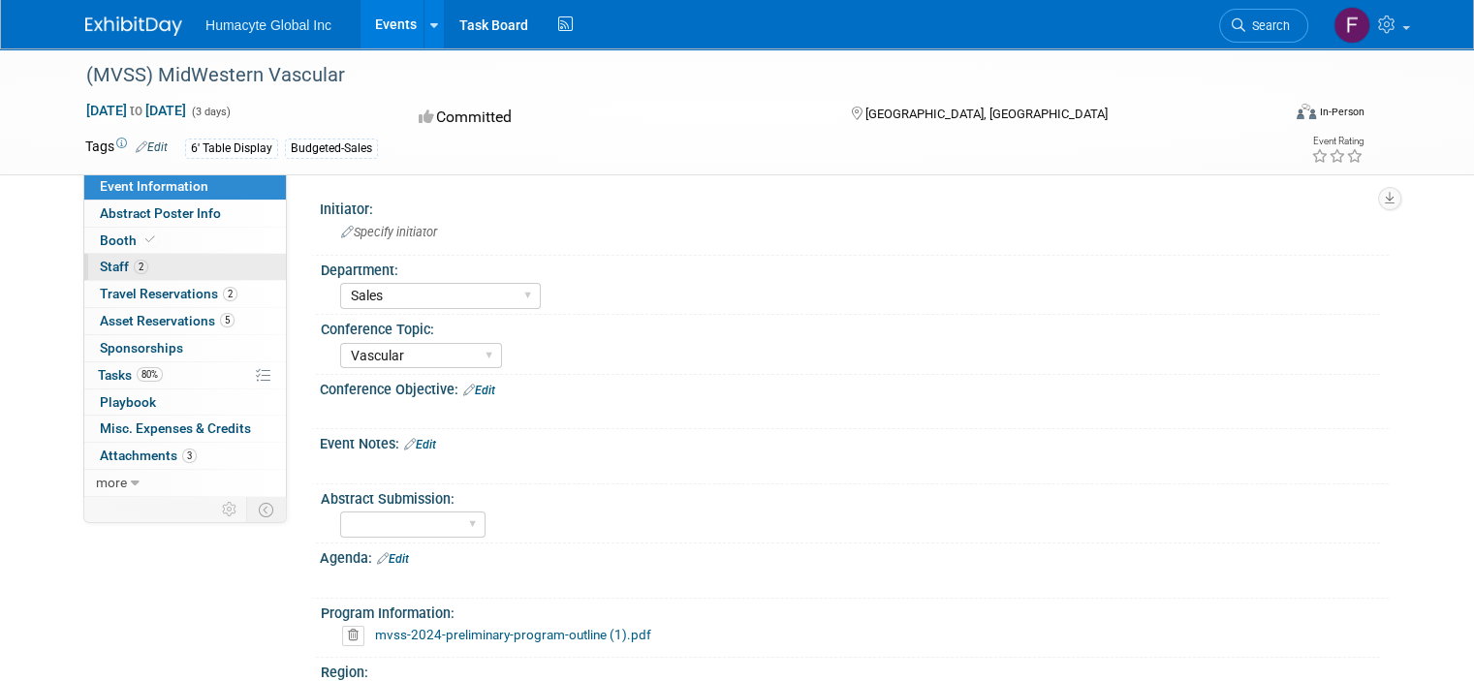
click at [100, 264] on span "Staff 2" at bounding box center [124, 267] width 48 height 16
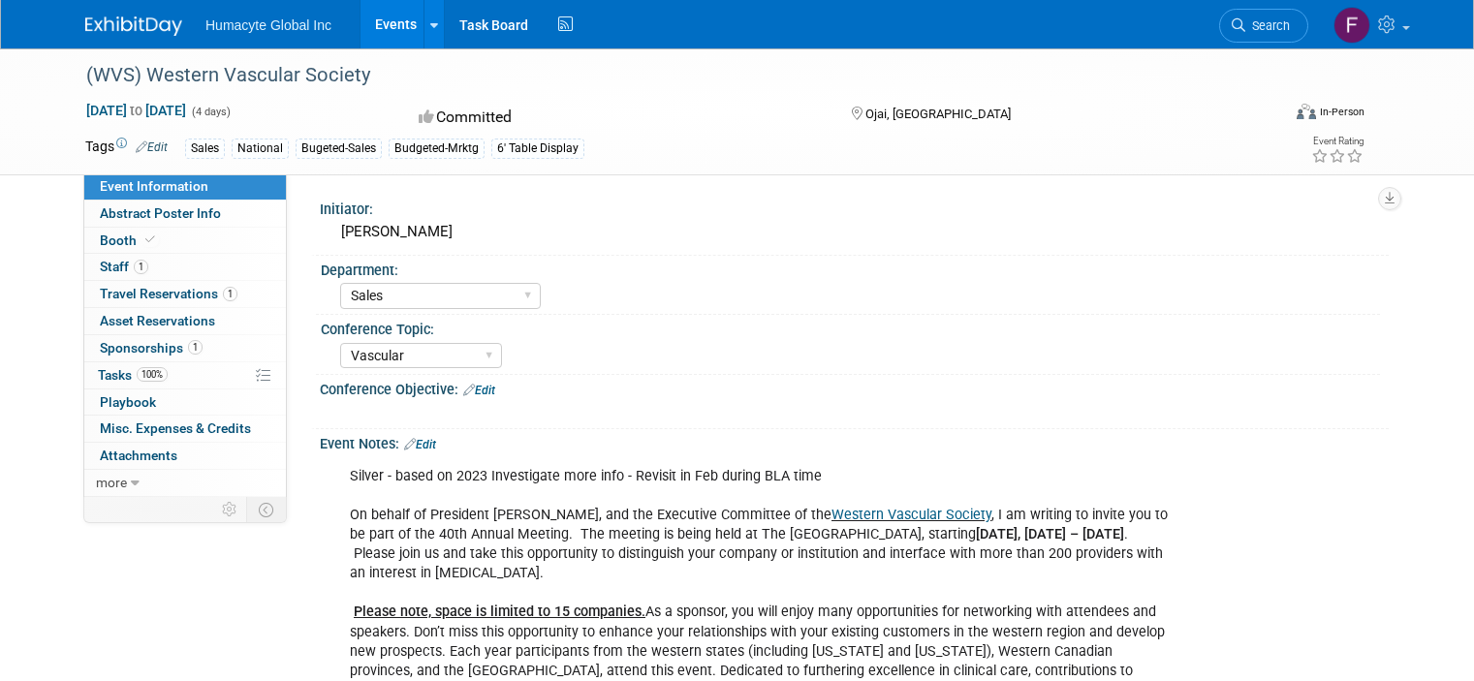
select select "Sales"
select select "Vascular"
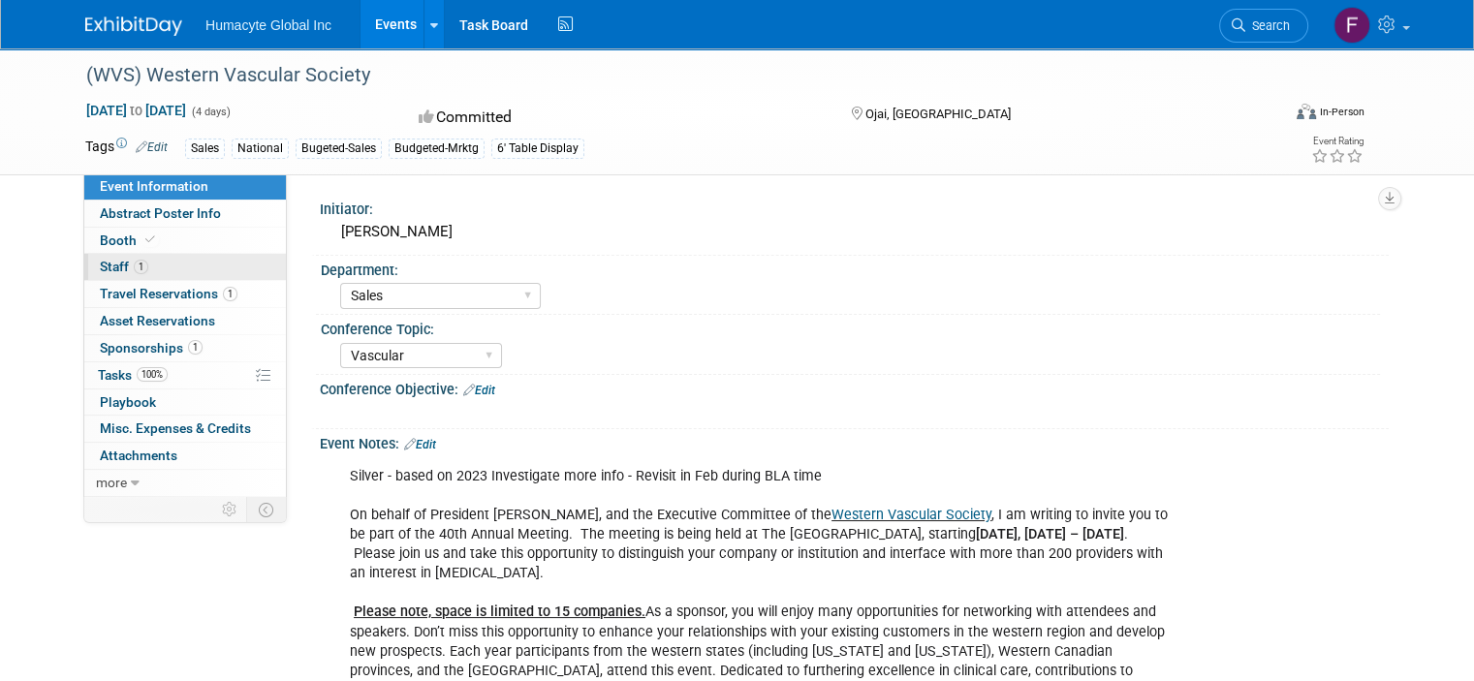
click at [100, 269] on span "Staff 1" at bounding box center [124, 267] width 48 height 16
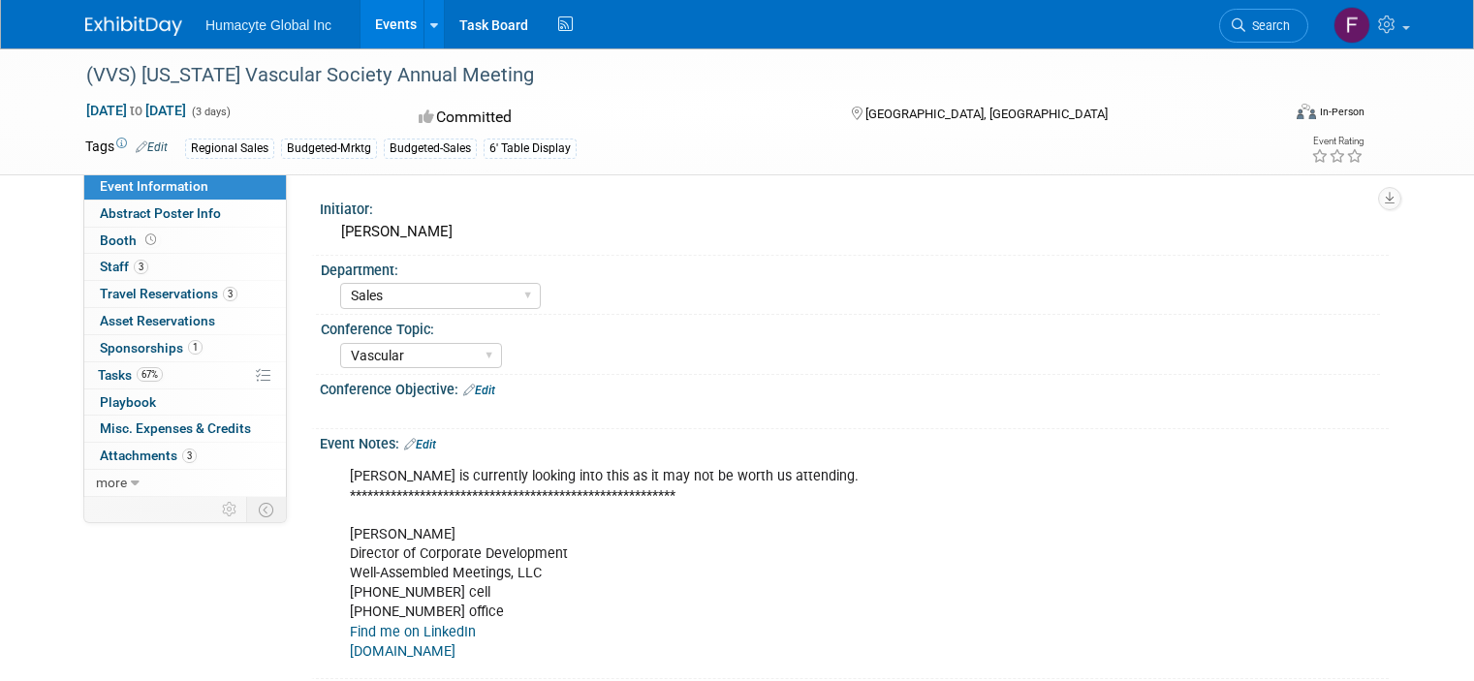
select select "Sales"
select select "Vascular"
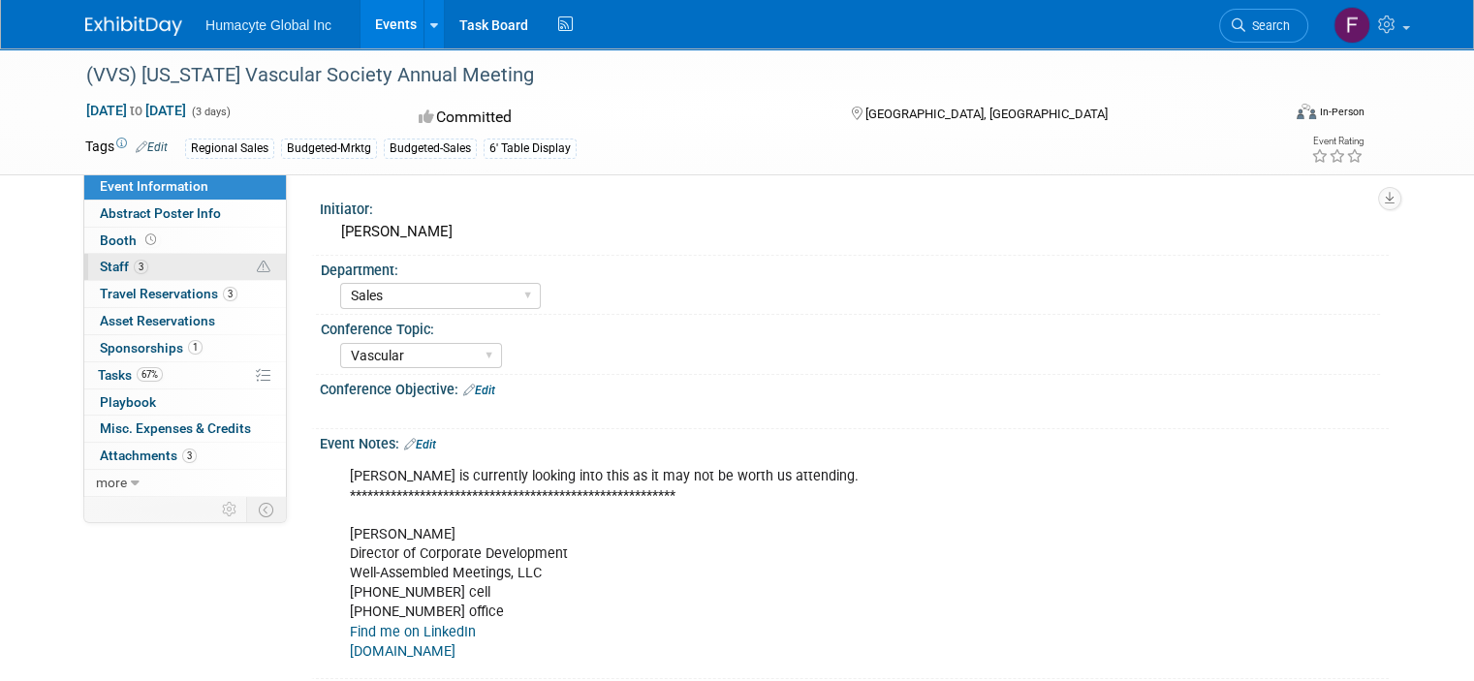
click at [100, 265] on span "Staff 3" at bounding box center [124, 267] width 48 height 16
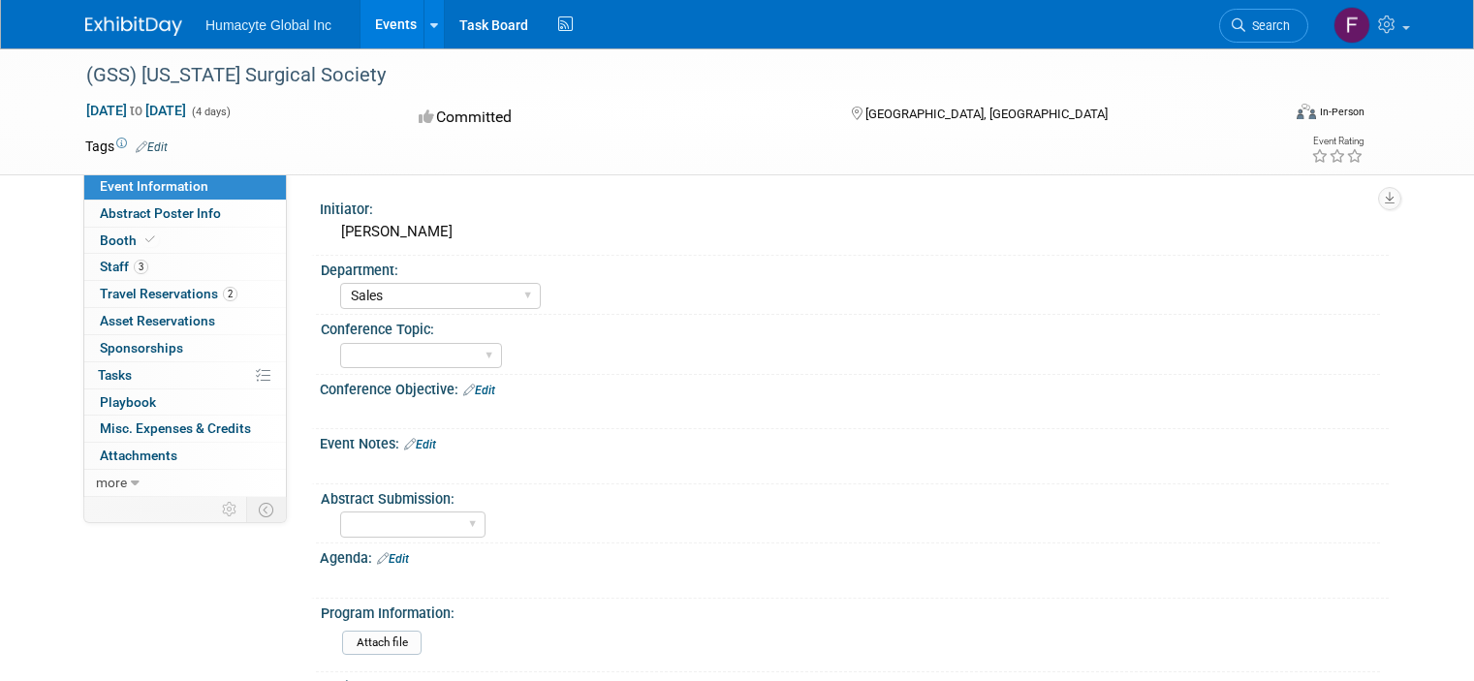
select select "Sales"
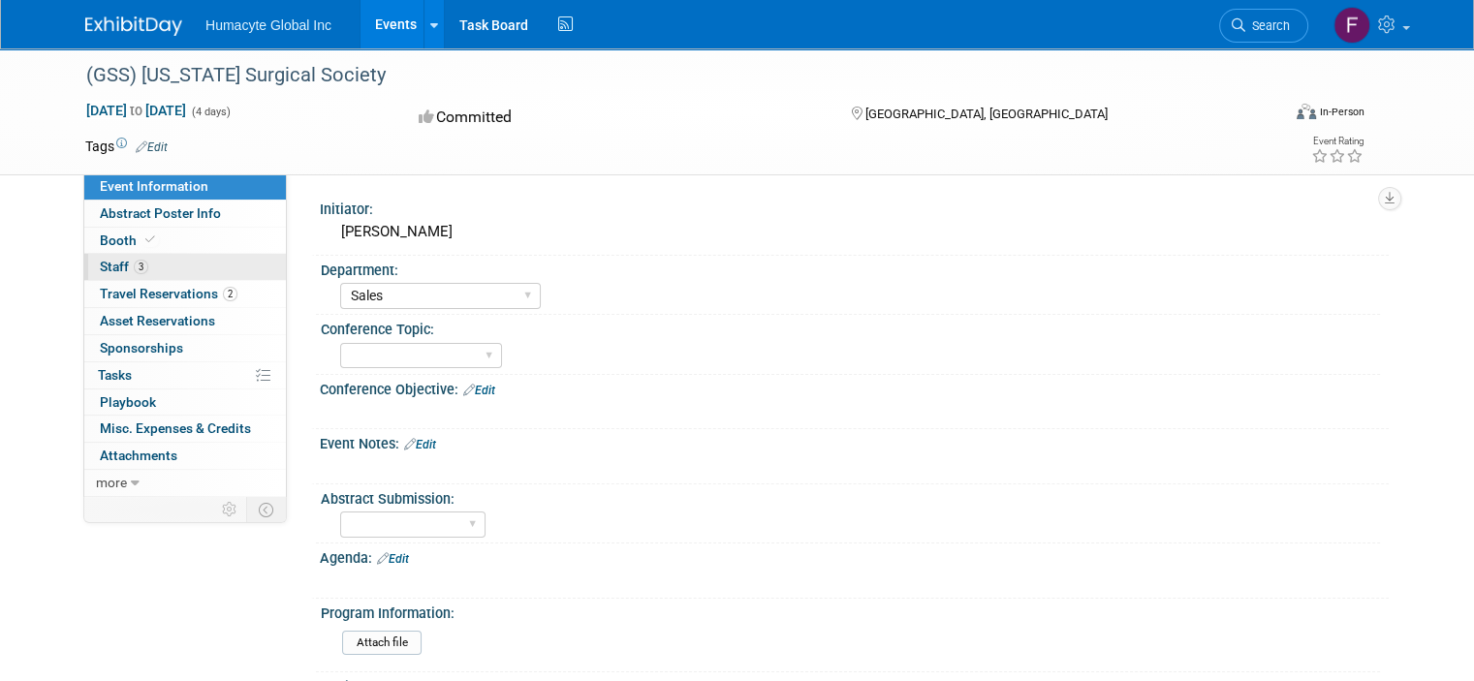
click at [100, 269] on span "Staff 3" at bounding box center [124, 267] width 48 height 16
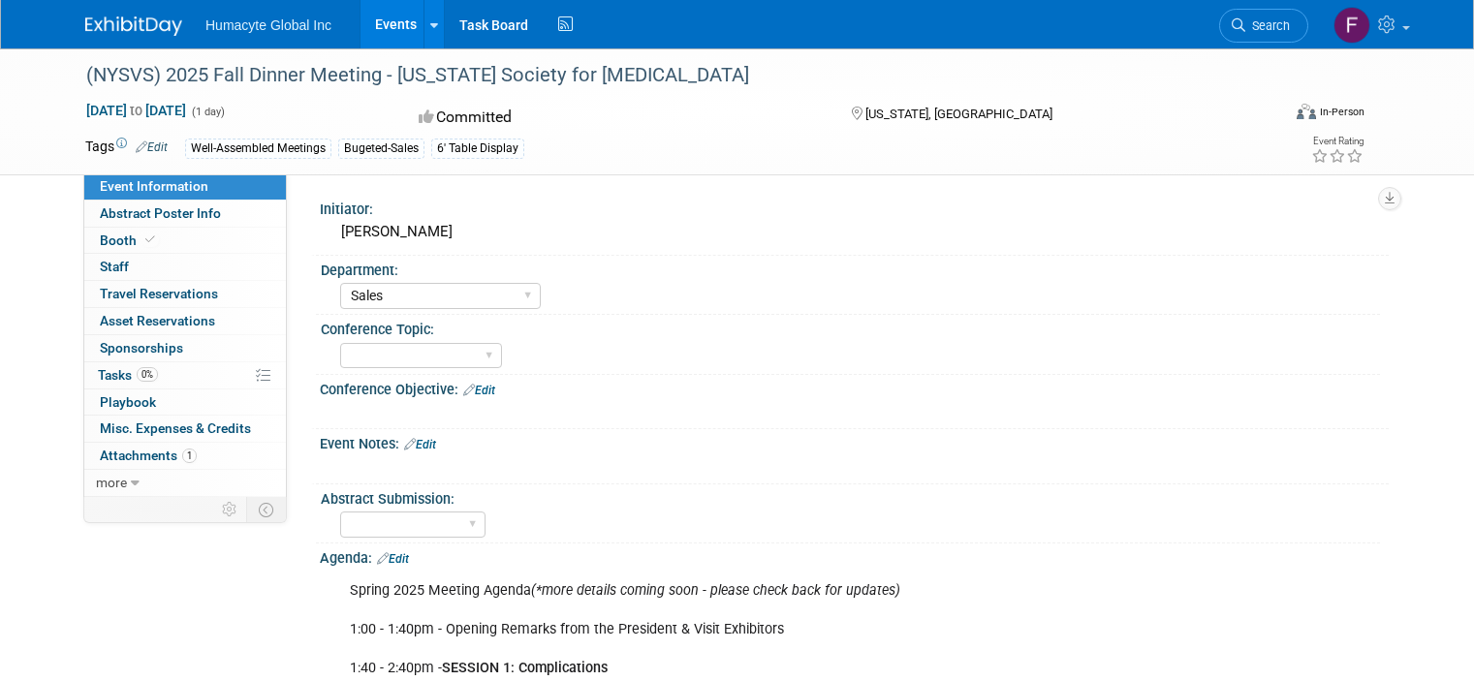
select select "Sales"
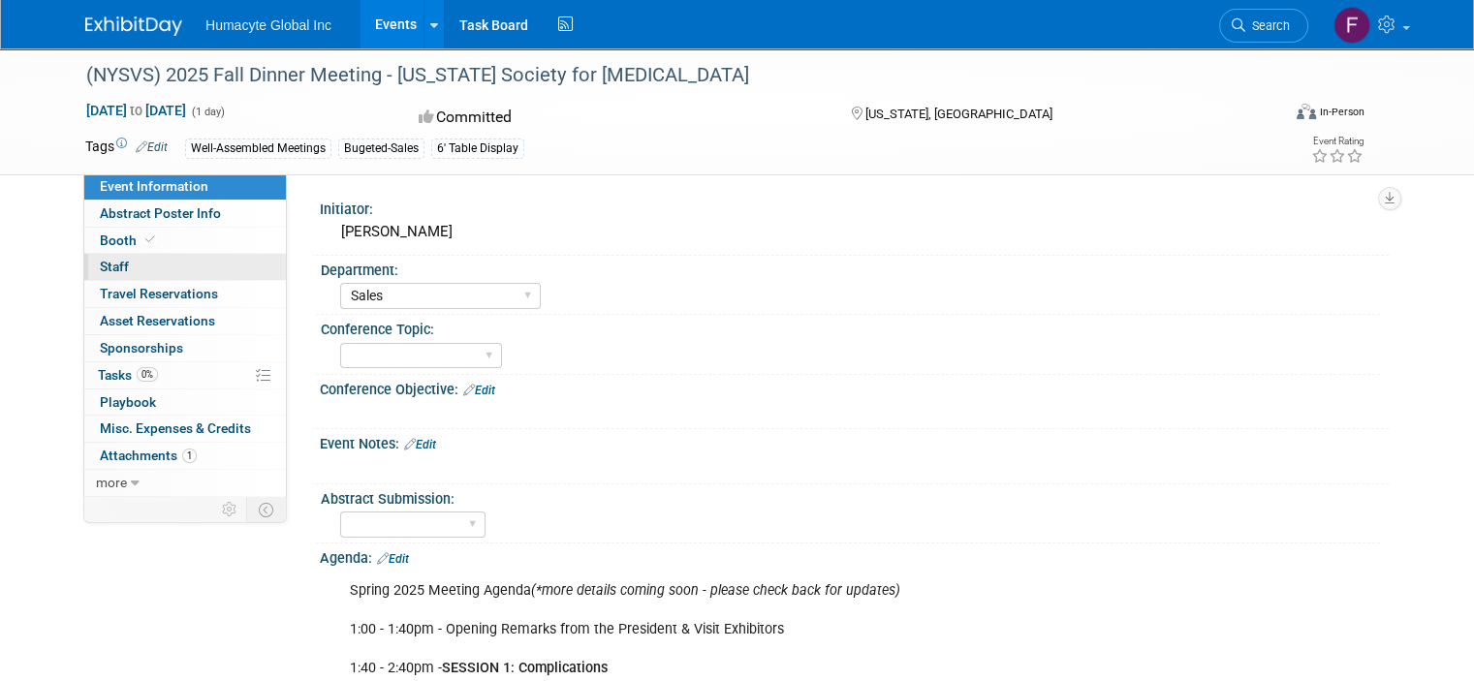
click at [100, 268] on span "Staff 0" at bounding box center [114, 267] width 29 height 16
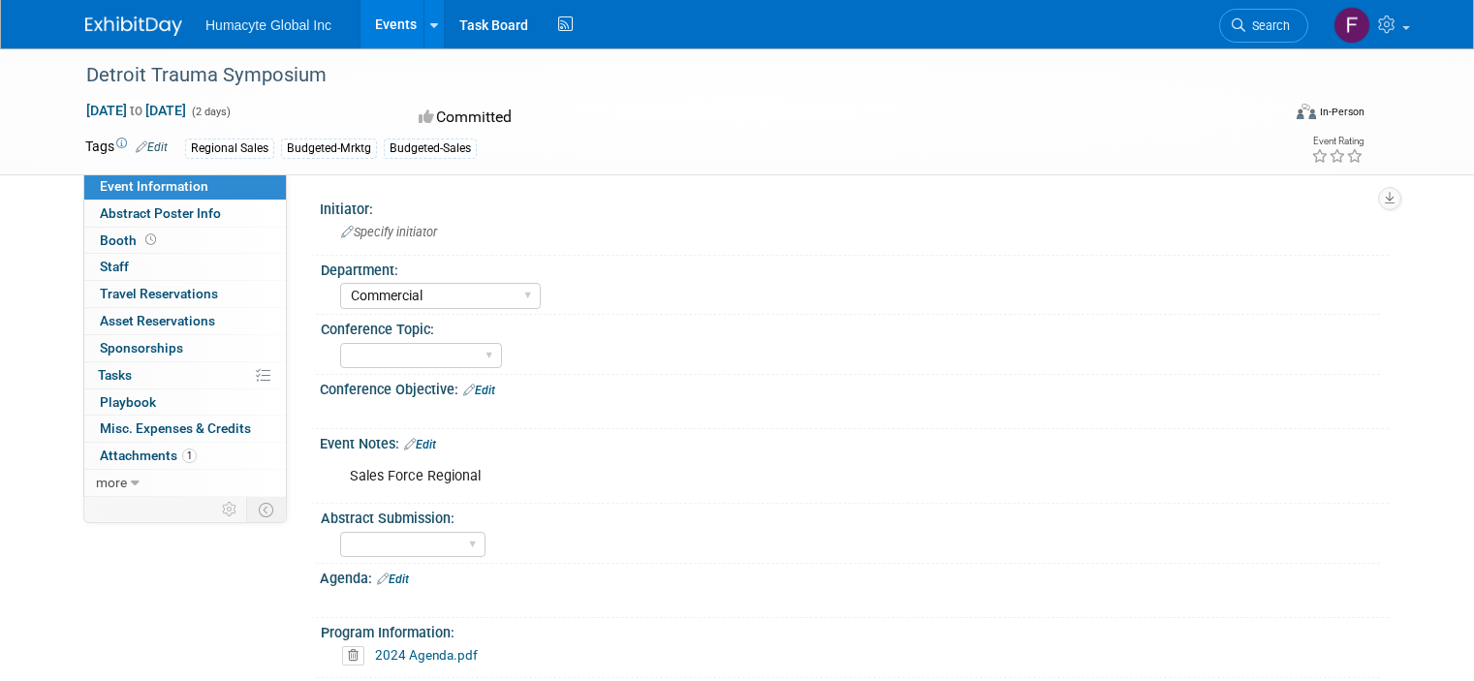
select select "Commercial"
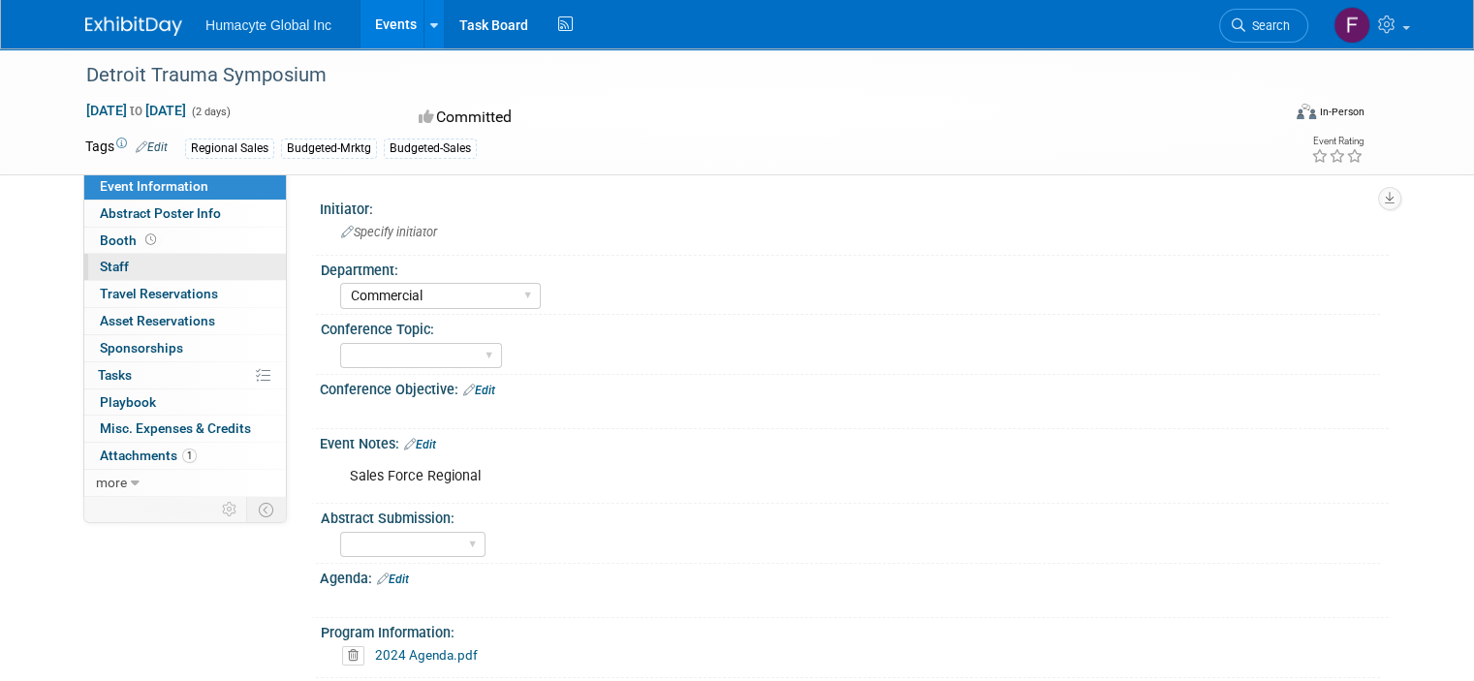
click at [100, 269] on span "Staff 0" at bounding box center [114, 267] width 29 height 16
